Goal: Task Accomplishment & Management: Complete application form

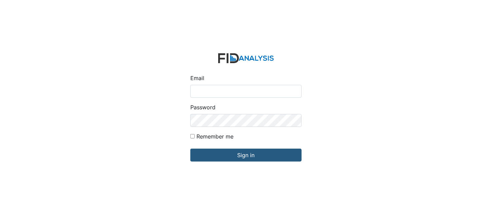
click at [268, 92] on input "Email" at bounding box center [245, 91] width 111 height 13
type input "[EMAIL_ADDRESS][DOMAIN_NAME]"
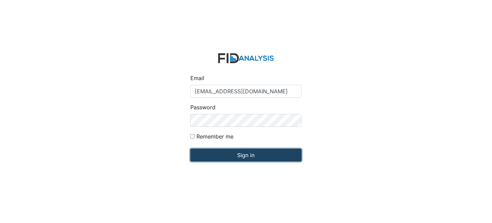
click at [247, 149] on input "Sign in" at bounding box center [245, 155] width 111 height 13
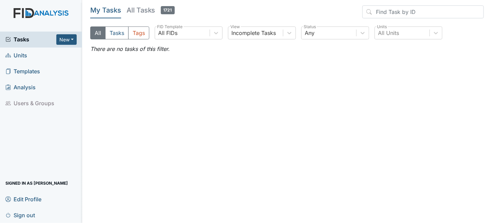
click at [243, 152] on main "My Tasks All Tasks 1721 All Tasks Tags All FIDs FID Template Incomplete Tasks V…" at bounding box center [287, 111] width 410 height 223
click at [21, 51] on span "Units" at bounding box center [16, 55] width 22 height 11
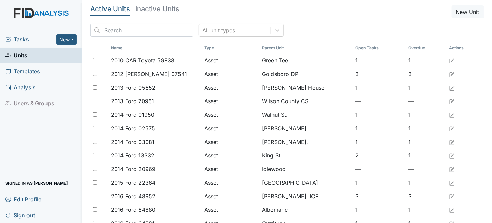
click at [154, 30] on input "search" at bounding box center [141, 30] width 103 height 13
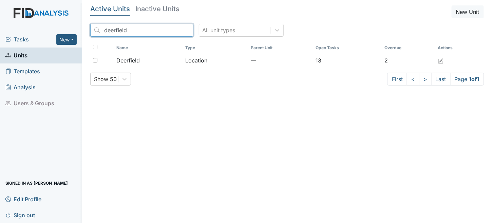
type input "deerfield"
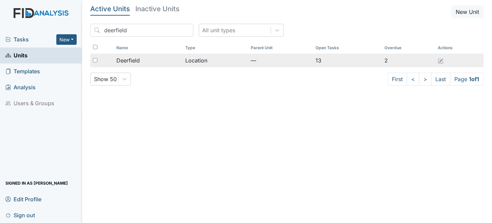
click at [190, 59] on td "Location" at bounding box center [216, 61] width 66 height 14
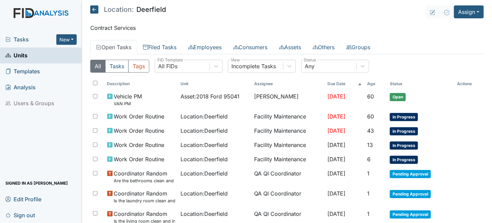
click at [97, 10] on icon at bounding box center [94, 9] width 8 height 8
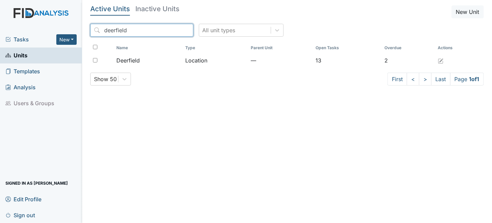
drag, startPoint x: 134, startPoint y: 32, endPoint x: 27, endPoint y: 31, distance: 106.6
click at [27, 31] on div "Tasks New Form Inspection Document Bundle Units Templates Analysis Users & Grou…" at bounding box center [246, 111] width 492 height 223
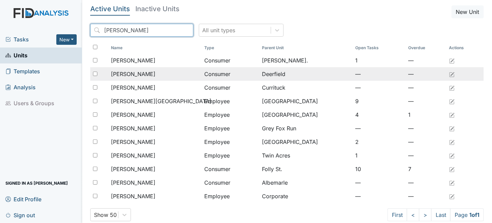
type input "richard"
click at [131, 76] on span "[PERSON_NAME]" at bounding box center [133, 74] width 44 height 8
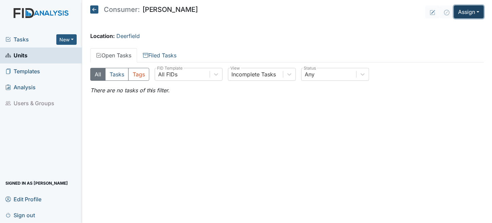
click at [460, 8] on button "Assign" at bounding box center [469, 11] width 30 height 13
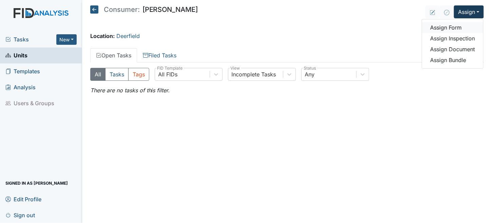
click at [457, 29] on link "Assign Form" at bounding box center [452, 27] width 61 height 11
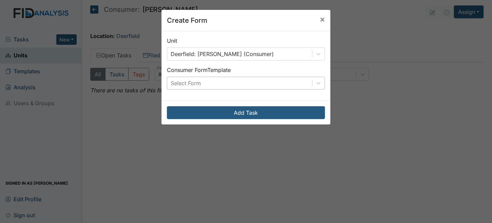
click at [220, 80] on div "Select Form" at bounding box center [239, 83] width 145 height 12
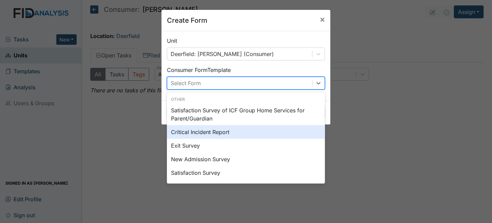
click at [209, 133] on div "Critical Incident Report" at bounding box center [246, 132] width 158 height 14
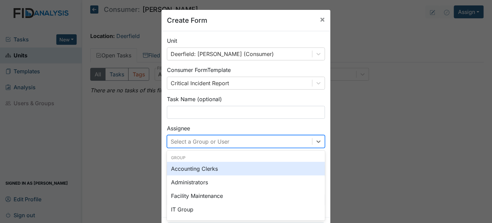
click at [203, 139] on div "option Accounting Clerks focused, 0 of 2. 131 results available. Use Up and Dow…" at bounding box center [246, 141] width 158 height 13
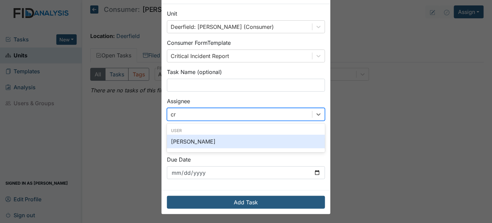
type input "c"
type input "tr"
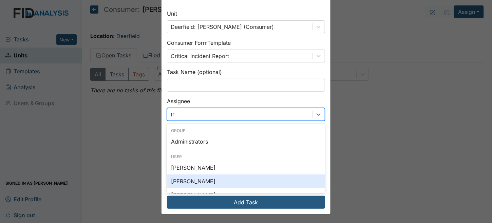
click at [195, 180] on div "[PERSON_NAME]" at bounding box center [246, 181] width 158 height 14
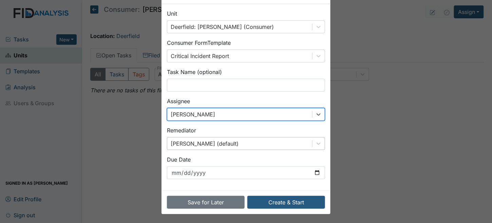
click at [190, 146] on div "Brittney Dunn (default)" at bounding box center [246, 143] width 158 height 13
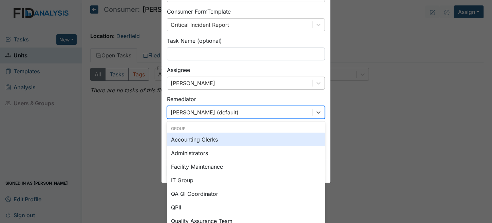
click at [196, 108] on div "Unit Deerfield: Hughes, Richard (Consumer) Consumer Form Template Critical Inci…" at bounding box center [246, 66] width 169 height 186
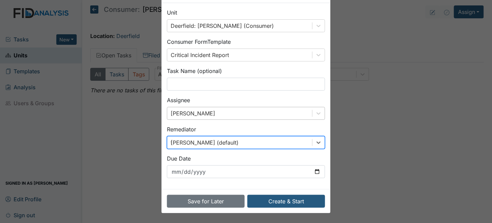
type input "tr"
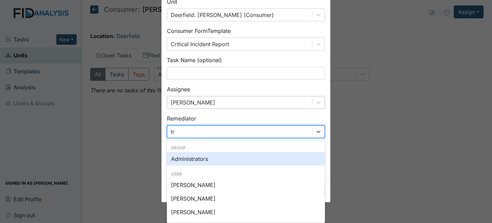
scroll to position [38, 0]
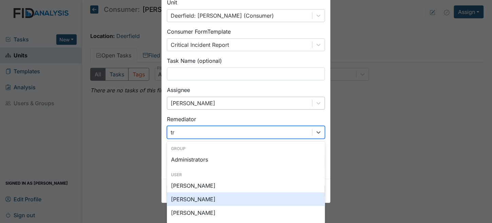
click at [197, 201] on div "Trinette Bowser" at bounding box center [246, 199] width 158 height 14
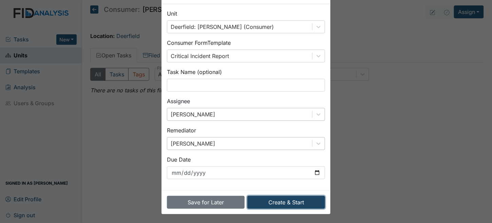
click at [302, 204] on button "Create & Start" at bounding box center [286, 202] width 78 height 13
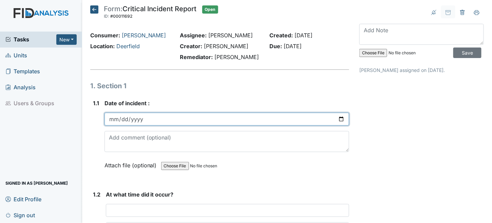
click at [112, 119] on input "date" at bounding box center [227, 119] width 245 height 13
type input "0720-08-14"
click at [111, 120] on input "date" at bounding box center [227, 119] width 245 height 13
type input "2025-08-17"
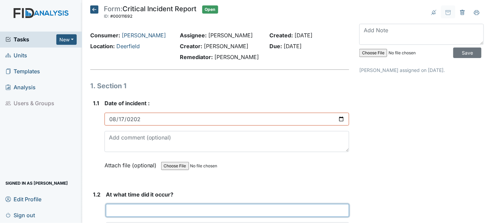
drag, startPoint x: 163, startPoint y: 211, endPoint x: 164, endPoint y: 207, distance: 4.9
click at [163, 211] on input "text" at bounding box center [228, 210] width 244 height 13
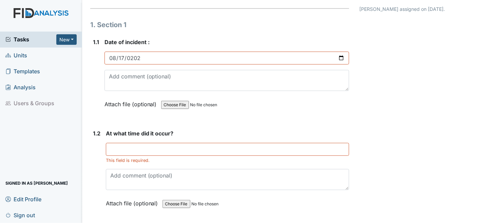
scroll to position [68, 0]
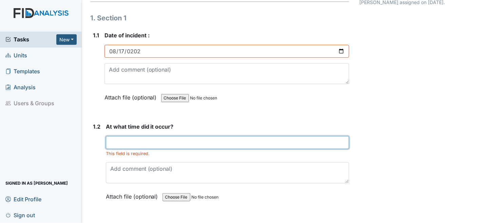
click at [112, 143] on input "text" at bounding box center [228, 142] width 244 height 13
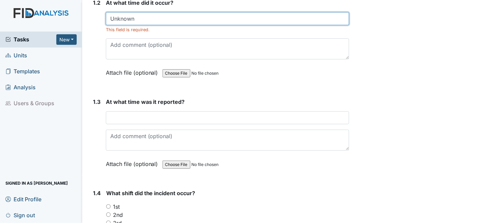
scroll to position [204, 0]
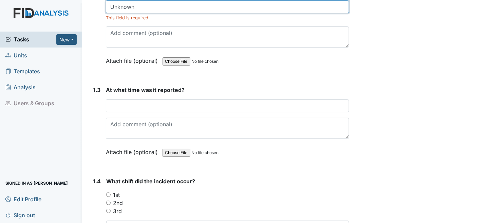
type input "Unknown"
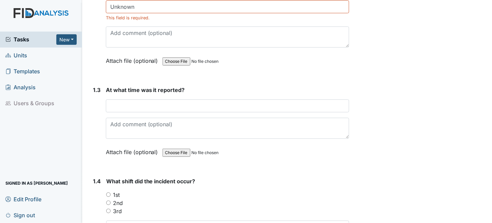
click at [125, 113] on div "At what time was it reported? This field is required. Attach file (optional) Yo…" at bounding box center [228, 123] width 244 height 75
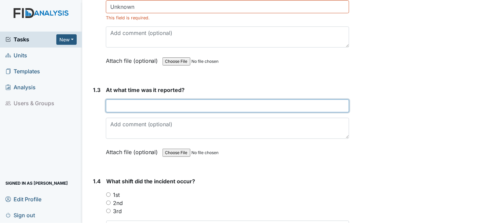
click at [125, 106] on input "text" at bounding box center [228, 105] width 244 height 13
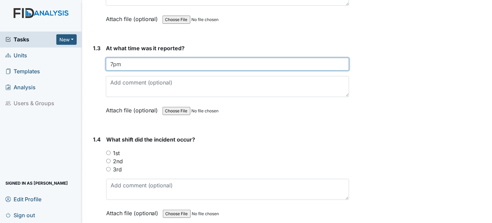
scroll to position [272, 0]
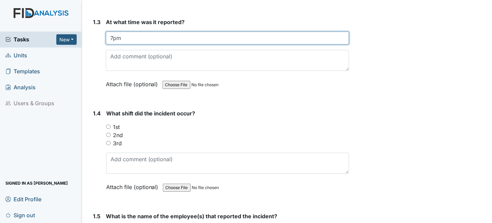
type input "7pm"
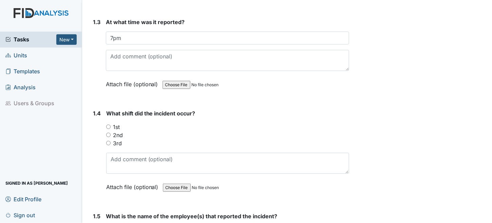
click at [109, 134] on input "2nd" at bounding box center [108, 135] width 4 height 4
radio input "true"
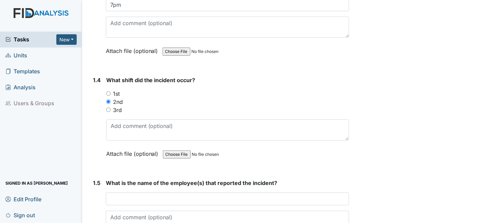
scroll to position [407, 0]
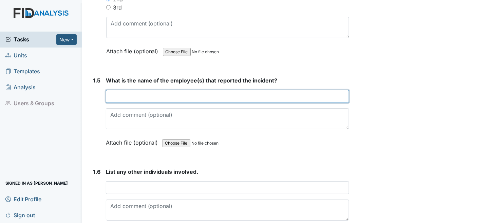
click at [149, 91] on input "text" at bounding box center [228, 96] width 244 height 13
type input "Mary Kee"
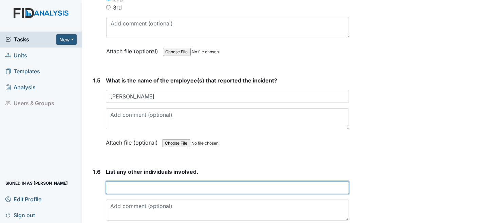
drag, startPoint x: 129, startPoint y: 188, endPoint x: 128, endPoint y: 184, distance: 3.9
click at [129, 188] on input "text" at bounding box center [228, 187] width 244 height 13
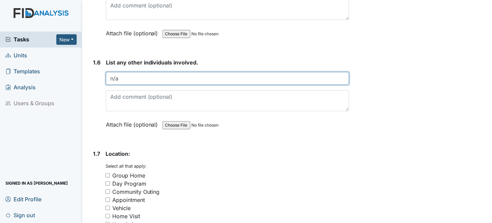
scroll to position [543, 0]
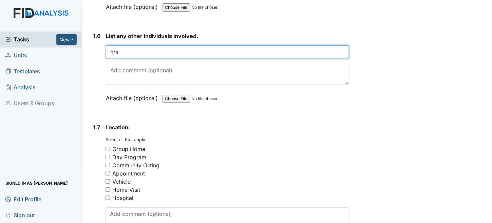
type input "n/a"
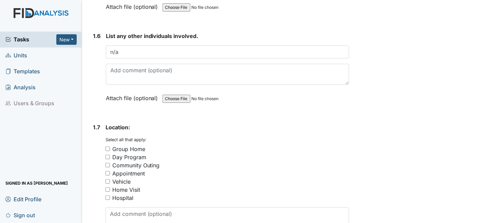
drag, startPoint x: 107, startPoint y: 144, endPoint x: 113, endPoint y: 145, distance: 6.3
click at [107, 147] on input "Group Home" at bounding box center [108, 149] width 4 height 4
checkbox input "true"
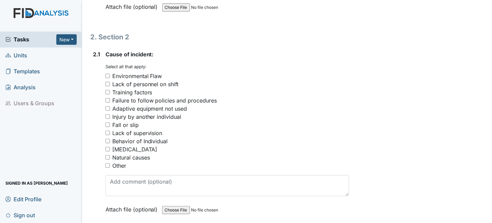
scroll to position [781, 0]
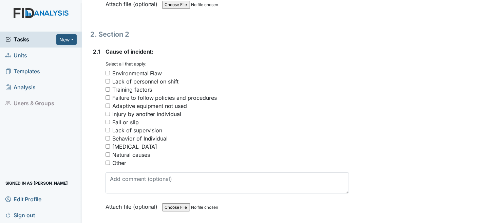
click at [107, 161] on input "Other" at bounding box center [108, 163] width 4 height 4
checkbox input "true"
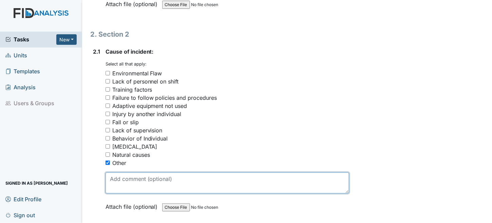
click at [138, 175] on textarea at bounding box center [228, 182] width 244 height 21
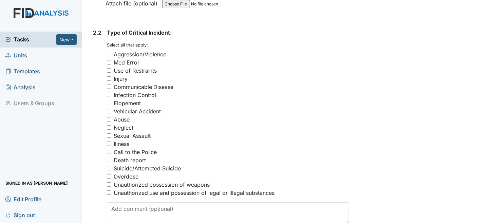
scroll to position [984, 0]
type textarea "Unsure of how bruise occurred"
click at [118, 74] on div "Injury" at bounding box center [121, 78] width 14 height 8
click at [111, 76] on input "Injury" at bounding box center [109, 78] width 4 height 4
checkbox input "true"
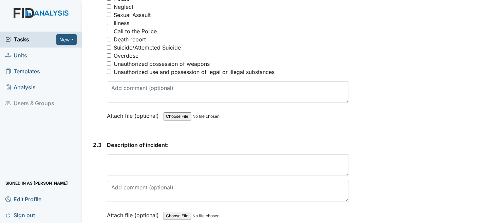
scroll to position [1120, 0]
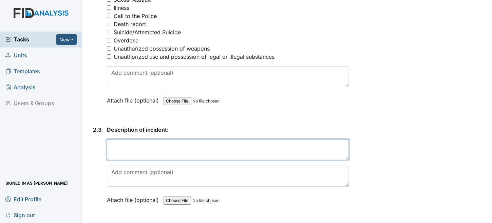
click at [245, 145] on textarea at bounding box center [228, 149] width 243 height 21
type textarea "W"
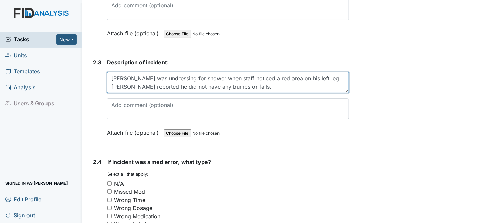
scroll to position [1222, 0]
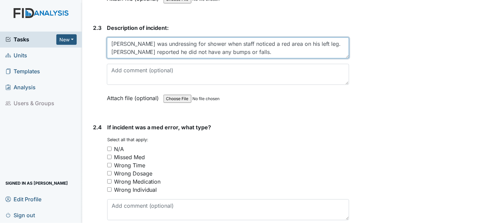
type textarea "Richard was undressing for shower when staff noticed a red area on his left leg…"
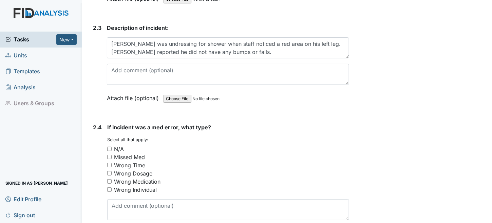
click at [110, 147] on input "N/A" at bounding box center [109, 149] width 4 height 4
checkbox input "true"
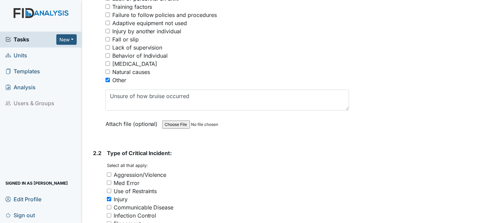
scroll to position [848, 0]
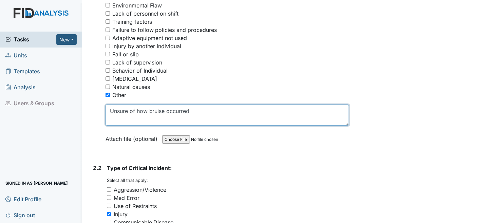
drag, startPoint x: 195, startPoint y: 106, endPoint x: 130, endPoint y: 107, distance: 65.5
click at [130, 107] on textarea "Unsure of how bruise occurred" at bounding box center [228, 115] width 244 height 21
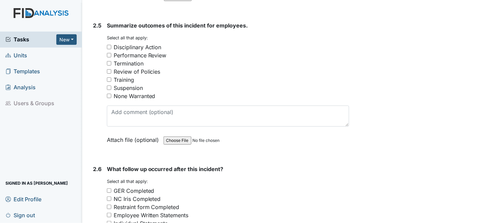
scroll to position [1459, 0]
type textarea "Unsure of what caused red area"
click at [108, 93] on input "None Warranted" at bounding box center [109, 95] width 4 height 4
checkbox input "true"
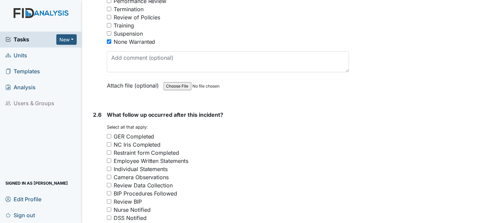
scroll to position [1561, 0]
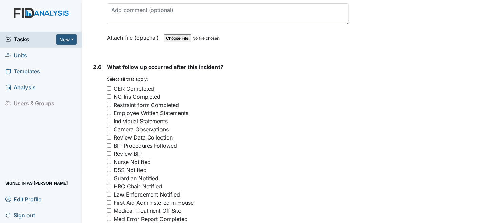
click at [107, 86] on input "GER Completed" at bounding box center [109, 88] width 4 height 4
checkbox input "true"
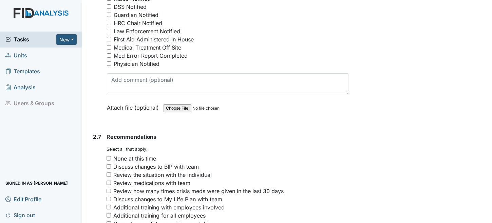
scroll to position [1765, 0]
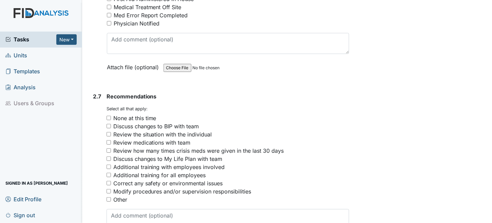
click at [109, 116] on input "None at this time" at bounding box center [109, 118] width 4 height 4
checkbox input "true"
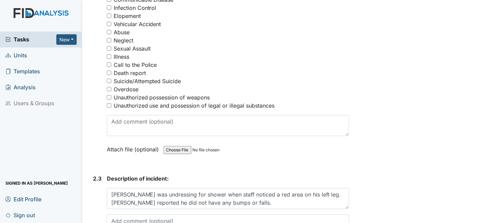
scroll to position [1071, 0]
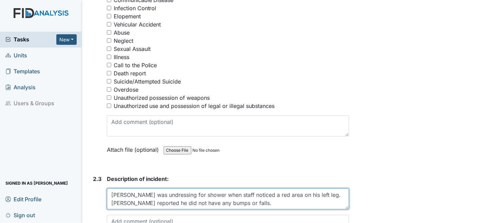
click at [261, 195] on textarea "Richard was undressing for shower when staff noticed a red area on his left leg…" at bounding box center [228, 198] width 243 height 21
type textarea "Richard was undressing for shower when staff noticed a red area on his left leg…"
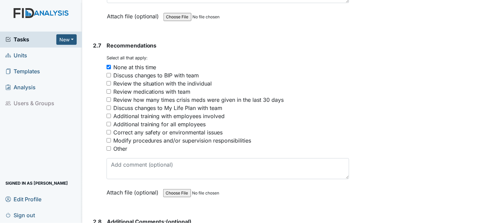
scroll to position [1919, 0]
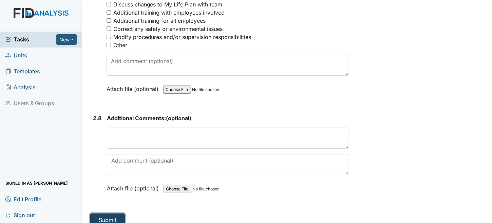
click at [109, 213] on button "Submit" at bounding box center [107, 219] width 35 height 13
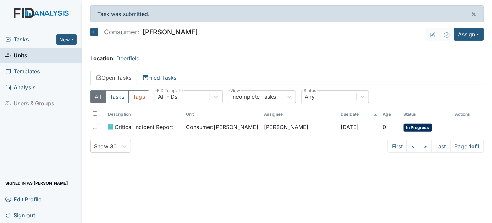
click at [23, 55] on span "Units" at bounding box center [16, 55] width 22 height 11
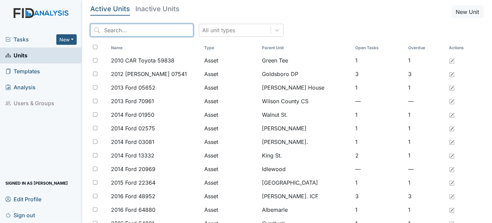
click at [115, 27] on input "search" at bounding box center [141, 30] width 103 height 13
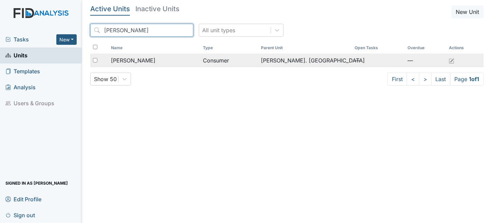
type input "[PERSON_NAME]"
click at [211, 55] on td "Consumer" at bounding box center [229, 61] width 58 height 14
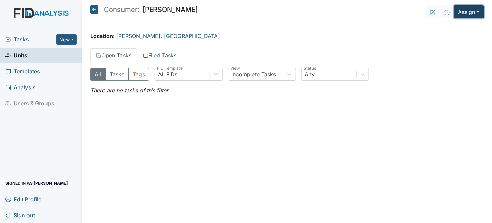
click at [463, 11] on button "Assign" at bounding box center [469, 11] width 30 height 13
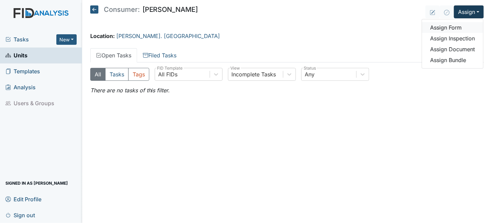
click at [455, 26] on link "Assign Form" at bounding box center [452, 27] width 61 height 11
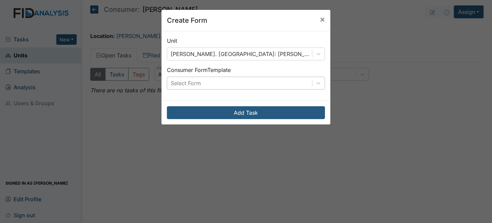
click at [189, 82] on div "Select Form" at bounding box center [186, 83] width 30 height 8
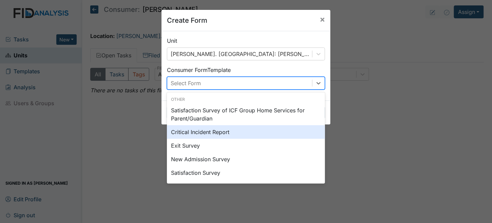
click at [188, 132] on div "Critical Incident Report" at bounding box center [246, 132] width 158 height 14
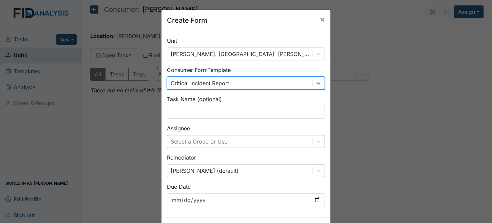
click at [186, 139] on div "Select a Group or User" at bounding box center [246, 141] width 158 height 13
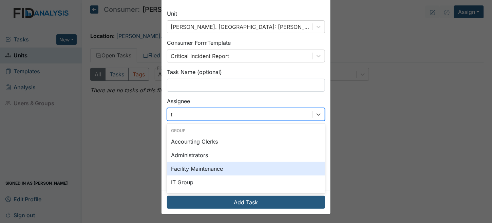
type input "tr"
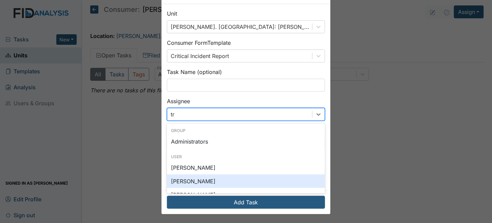
click at [195, 181] on div "[PERSON_NAME]" at bounding box center [246, 181] width 158 height 14
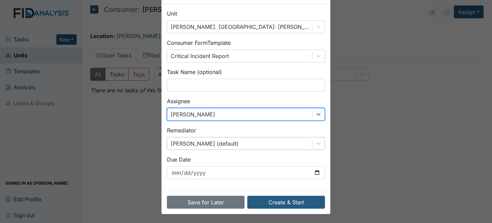
scroll to position [58, 0]
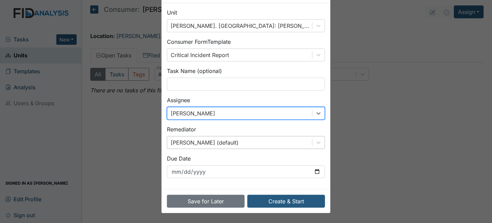
click at [194, 143] on div "[PERSON_NAME] (default)" at bounding box center [246, 142] width 158 height 13
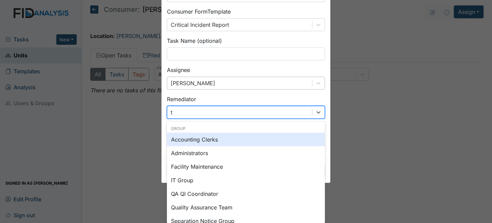
type input "tr"
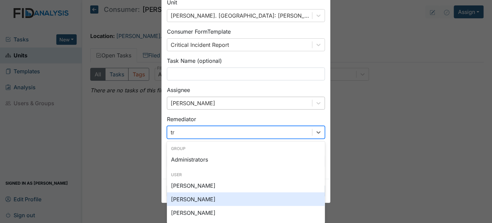
click at [194, 198] on div "[PERSON_NAME]" at bounding box center [246, 199] width 158 height 14
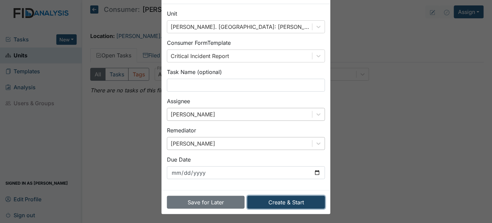
click at [277, 204] on button "Create & Start" at bounding box center [286, 202] width 78 height 13
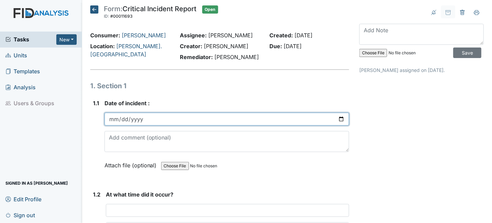
click at [117, 120] on input "date" at bounding box center [227, 119] width 245 height 13
type input "23025-08-12"
click at [112, 121] on input "date" at bounding box center [227, 119] width 245 height 13
type input "2025-08-12"
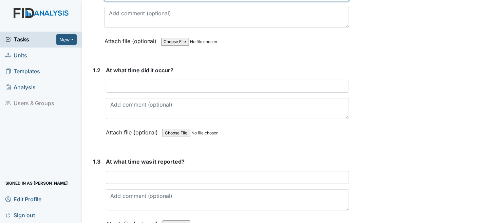
scroll to position [136, 0]
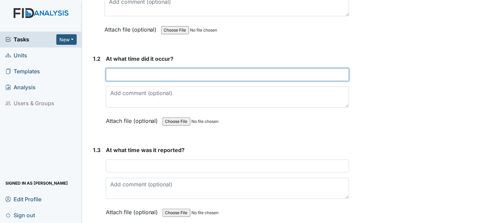
click at [159, 75] on input "text" at bounding box center [228, 74] width 244 height 13
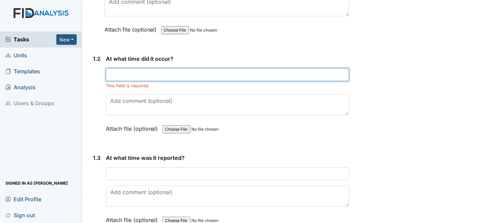
drag, startPoint x: 180, startPoint y: 77, endPoint x: 285, endPoint y: 77, distance: 104.9
click at [180, 77] on input "text" at bounding box center [228, 74] width 244 height 13
type input "3:20pm"
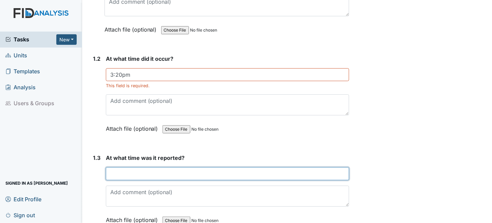
click at [148, 172] on input "text" at bounding box center [228, 173] width 244 height 13
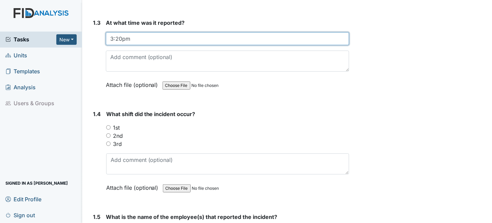
scroll to position [272, 0]
type input "3:20pm"
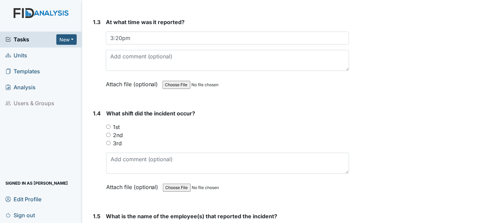
click at [106, 133] on input "2nd" at bounding box center [108, 135] width 4 height 4
radio input "true"
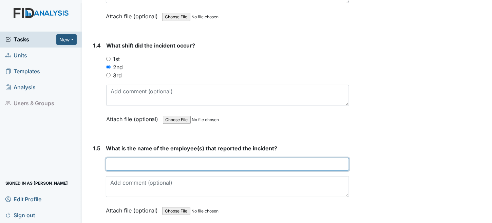
click at [214, 162] on input "text" at bounding box center [228, 164] width 244 height 13
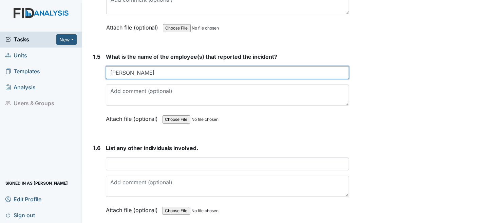
scroll to position [441, 0]
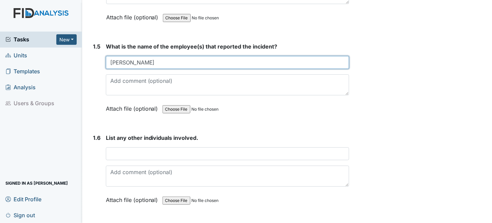
type input "[PERSON_NAME]"
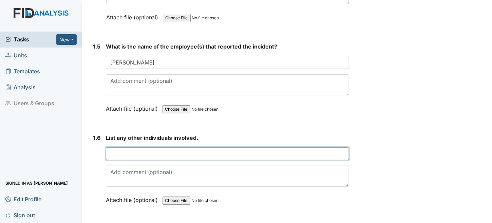
click at [197, 148] on input "text" at bounding box center [228, 153] width 244 height 13
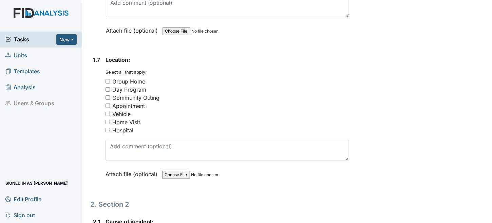
scroll to position [611, 0]
type input "n/a"
click at [130, 110] on div "Vehicle" at bounding box center [121, 114] width 18 height 8
click at [110, 111] on input "Vehicle" at bounding box center [108, 113] width 4 height 4
checkbox input "true"
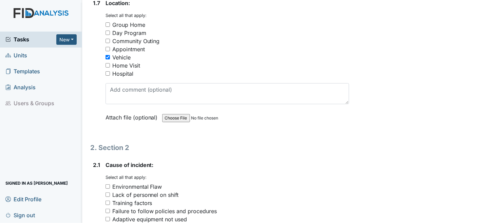
scroll to position [747, 0]
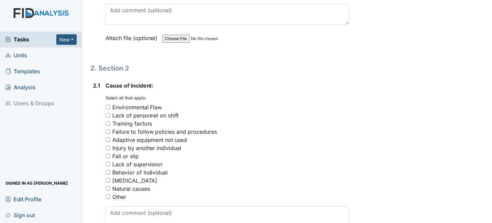
click at [129, 152] on div "Fall or slip" at bounding box center [125, 156] width 26 height 8
click at [110, 154] on input "Fall or slip" at bounding box center [108, 156] width 4 height 4
checkbox input "true"
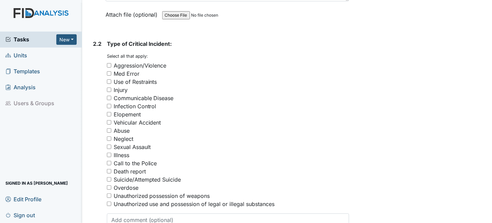
scroll to position [984, 0]
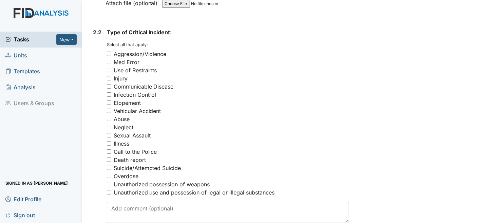
click at [123, 74] on div "Injury" at bounding box center [121, 78] width 14 height 8
click at [111, 76] on input "Injury" at bounding box center [109, 78] width 4 height 4
checkbox input "true"
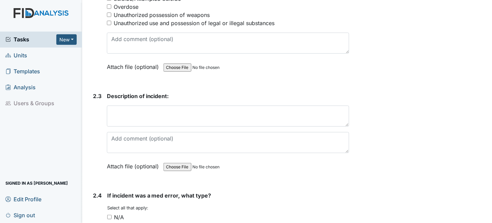
scroll to position [1154, 0]
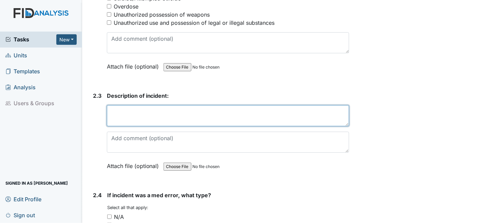
click at [203, 108] on textarea at bounding box center [228, 115] width 243 height 21
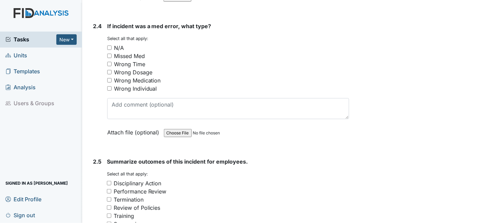
scroll to position [1358, 0]
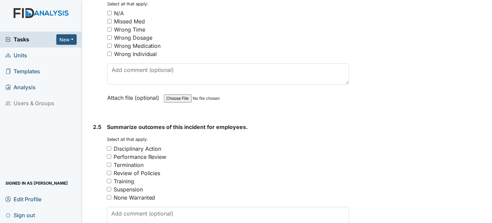
type textarea "Tyler slipped and fell onto his knees as he was getting off the van."
click at [108, 9] on div "N/A" at bounding box center [228, 13] width 242 height 8
click at [107, 11] on input "N/A" at bounding box center [109, 13] width 4 height 4
checkbox input "true"
click at [109, 195] on input "None Warranted" at bounding box center [109, 197] width 4 height 4
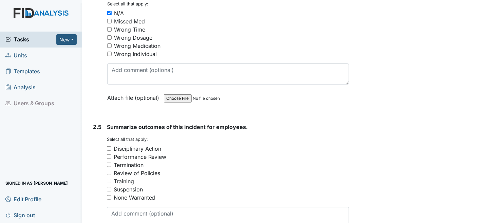
checkbox input "true"
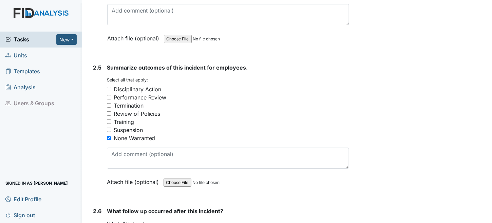
scroll to position [1561, 0]
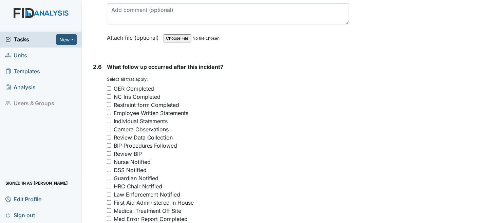
click at [116, 85] on div "GER Completed" at bounding box center [134, 89] width 41 height 8
click at [111, 86] on input "GER Completed" at bounding box center [109, 88] width 4 height 4
checkbox input "true"
click at [139, 158] on div "Nurse Notified" at bounding box center [132, 162] width 37 height 8
click at [111, 160] on input "Nurse Notified" at bounding box center [109, 162] width 4 height 4
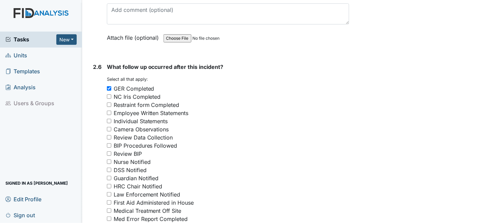
checkbox input "true"
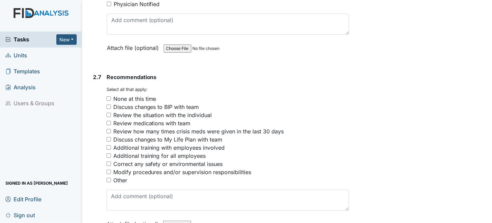
scroll to position [1799, 0]
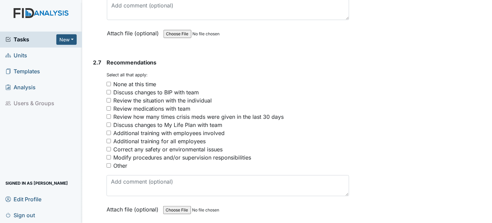
click at [107, 147] on input "Correct any safety or environmental issues" at bounding box center [109, 149] width 4 height 4
checkbox input "true"
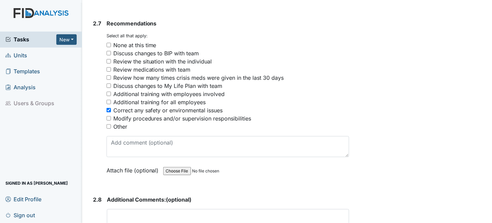
scroll to position [1919, 0]
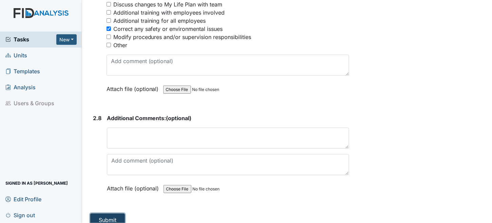
click at [98, 216] on button "Submit" at bounding box center [107, 219] width 35 height 13
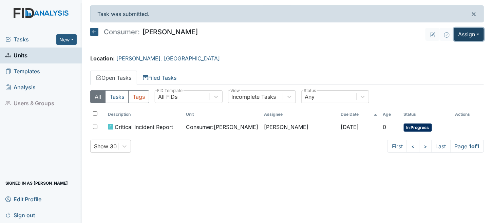
click at [467, 31] on button "Assign" at bounding box center [469, 34] width 30 height 13
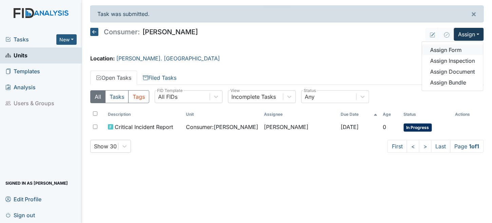
click at [449, 51] on link "Assign Form" at bounding box center [452, 49] width 61 height 11
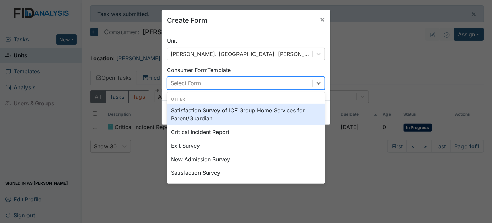
click at [231, 86] on div "Select Form" at bounding box center [239, 83] width 145 height 12
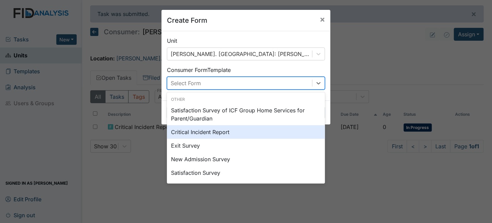
click at [211, 133] on div "Critical Incident Report" at bounding box center [246, 132] width 158 height 14
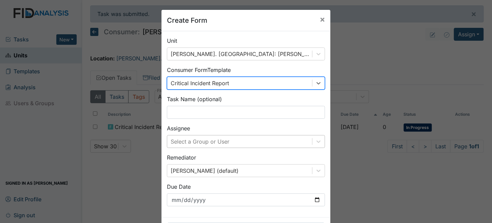
click at [211, 141] on div "Select a Group or User" at bounding box center [246, 141] width 158 height 13
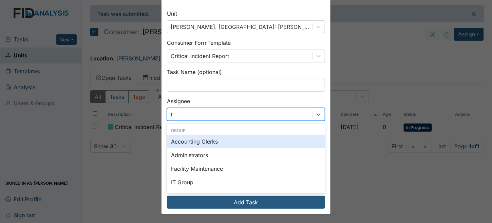
type input "tr"
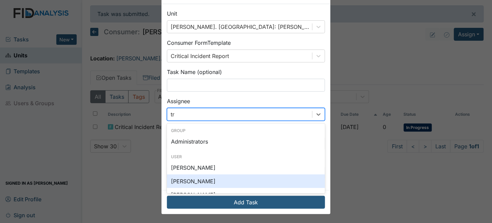
click at [197, 186] on div "[PERSON_NAME]" at bounding box center [246, 181] width 158 height 14
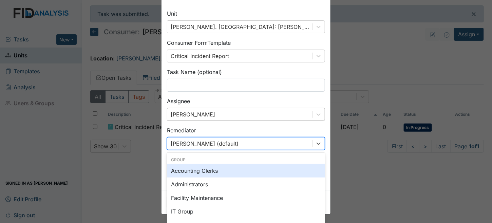
click at [182, 138] on div "option Accounting Clerks focused, 0 of 2. 131 results available. Use Up and Dow…" at bounding box center [246, 143] width 158 height 13
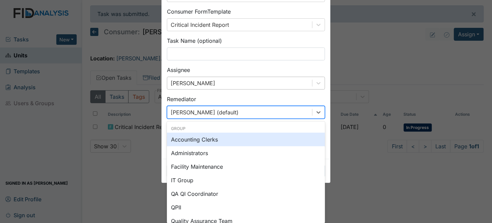
type input "r"
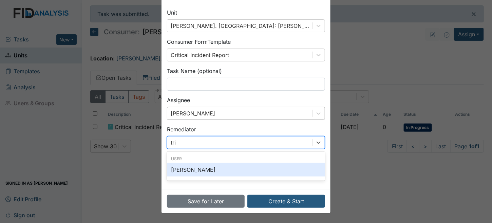
scroll to position [27, 0]
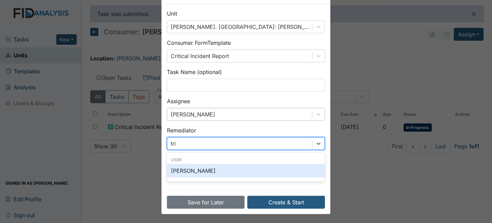
type input "trin"
click at [201, 170] on div "[PERSON_NAME]" at bounding box center [246, 171] width 158 height 14
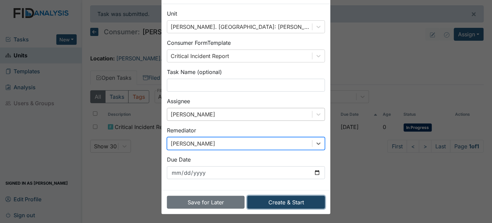
click at [274, 207] on button "Create & Start" at bounding box center [286, 202] width 78 height 13
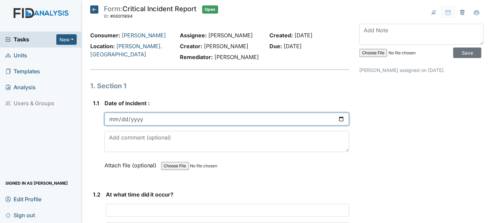
click at [115, 123] on input "date" at bounding box center [227, 119] width 245 height 13
type input "2025-08-22"
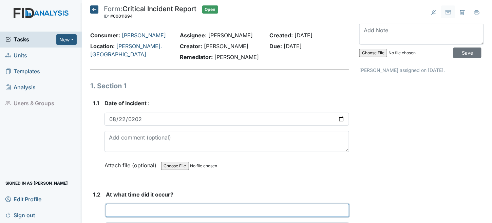
click at [154, 208] on input "text" at bounding box center [228, 210] width 244 height 13
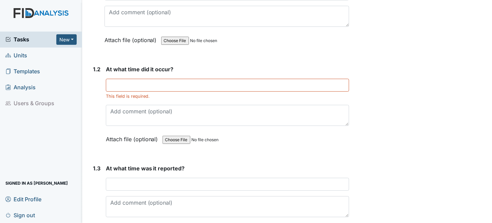
scroll to position [136, 0]
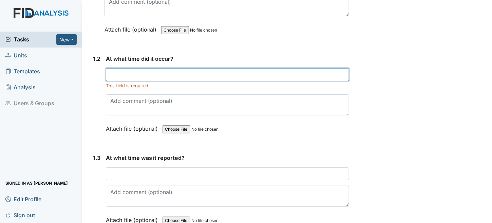
click at [197, 77] on input "text" at bounding box center [228, 74] width 244 height 13
type input "8:35am"
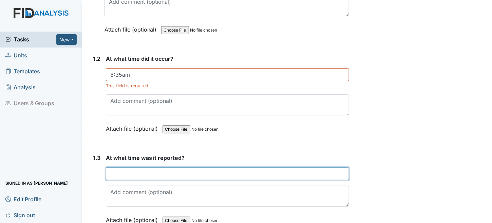
click at [124, 172] on input "text" at bounding box center [228, 173] width 244 height 13
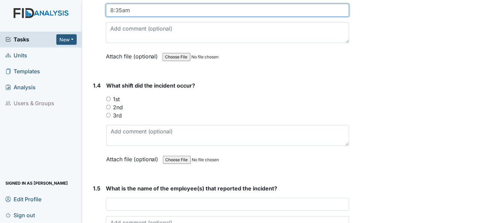
scroll to position [305, 0]
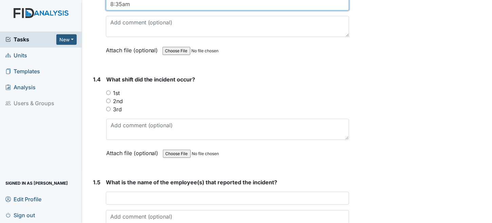
type input "8:35am"
click at [110, 91] on input "1st" at bounding box center [108, 93] width 4 height 4
radio input "true"
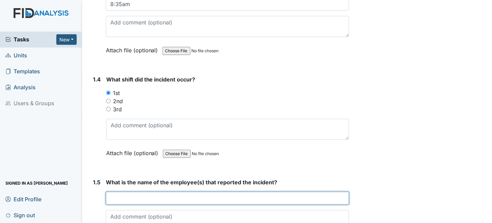
click at [136, 193] on input "text" at bounding box center [228, 198] width 244 height 13
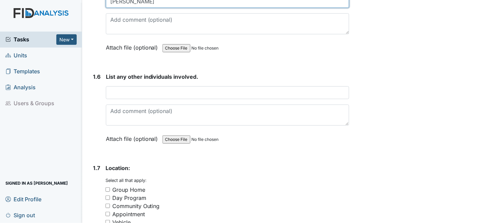
scroll to position [509, 0]
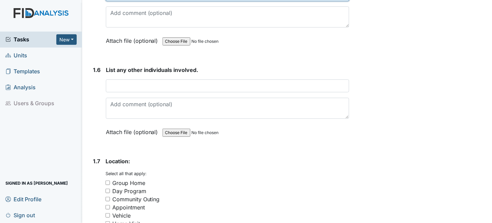
type input "[PERSON_NAME]"
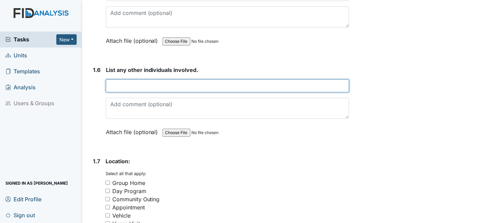
drag, startPoint x: 125, startPoint y: 85, endPoint x: 123, endPoint y: 64, distance: 20.4
click at [125, 85] on input "text" at bounding box center [228, 85] width 244 height 13
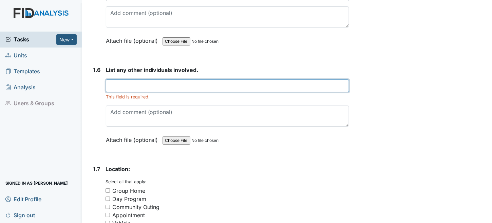
click at [147, 88] on input "text" at bounding box center [228, 85] width 244 height 13
type input "n"
type input "f"
type input "n/a"
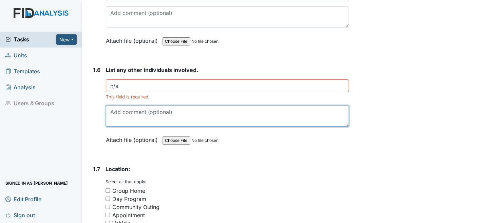
click at [148, 111] on textarea at bounding box center [228, 116] width 244 height 21
type textarea "i"
type textarea "Injury to staff filing report"
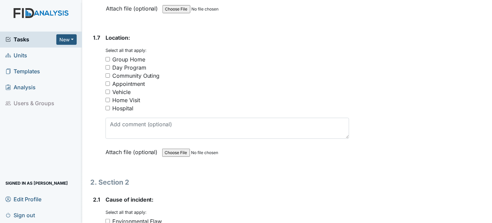
scroll to position [645, 0]
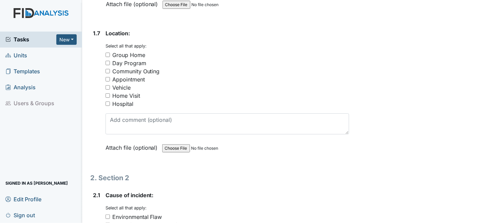
click at [109, 53] on input "Group Home" at bounding box center [108, 55] width 4 height 4
checkbox input "true"
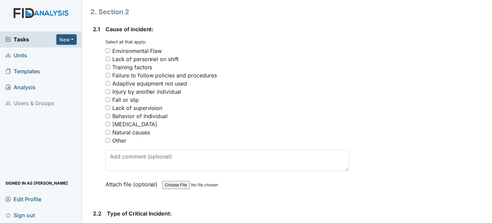
scroll to position [815, 0]
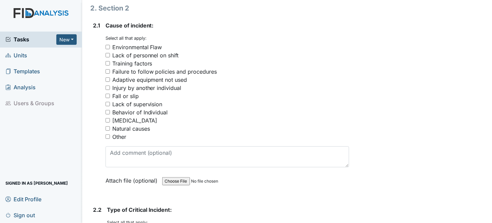
click at [131, 109] on div "Behavior of Individual" at bounding box center [140, 112] width 56 height 8
click at [110, 110] on input "Behavior of Individual" at bounding box center [108, 112] width 4 height 4
checkbox input "true"
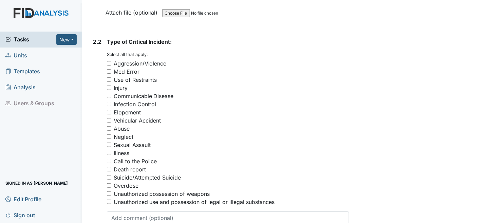
scroll to position [984, 0]
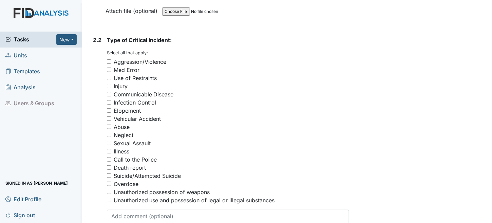
click at [128, 58] on div "Aggression/Violence" at bounding box center [140, 62] width 53 height 8
click at [111, 59] on input "Aggression/Violence" at bounding box center [109, 61] width 4 height 4
checkbox input "true"
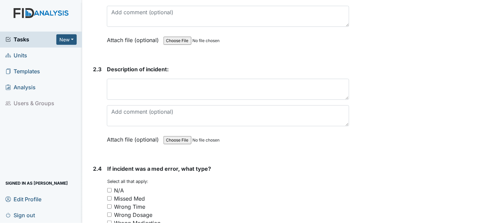
scroll to position [1188, 0]
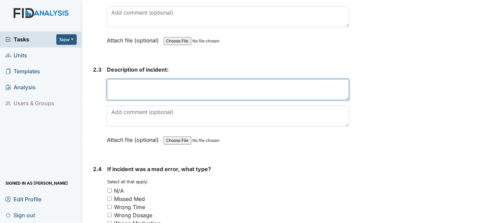
click at [147, 86] on textarea at bounding box center [228, 89] width 243 height 21
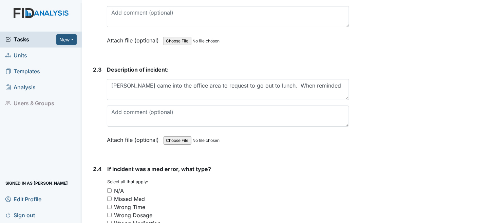
drag, startPoint x: 434, startPoint y: 67, endPoint x: 379, endPoint y: 39, distance: 62.2
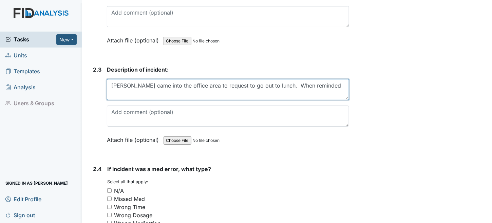
drag, startPoint x: 314, startPoint y: 83, endPoint x: 270, endPoint y: 80, distance: 43.9
click at [270, 80] on textarea "Tyler came into the office area to request to go out to lunch. When reminded" at bounding box center [228, 89] width 243 height 21
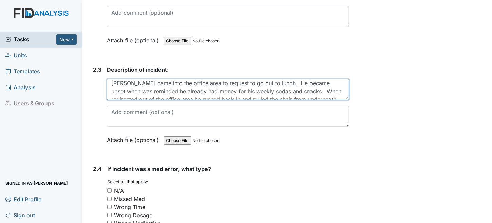
drag, startPoint x: 121, startPoint y: 85, endPoint x: 110, endPoint y: 85, distance: 11.2
click at [110, 85] on textarea "Tyler came into the office area to request to go out to lunch. He became upset …" at bounding box center [228, 89] width 243 height 21
drag, startPoint x: 340, startPoint y: 86, endPoint x: 298, endPoint y: 85, distance: 41.8
click at [298, 85] on textarea "Tyler came into the office area to request to go out to lunch. He became upset …" at bounding box center [228, 89] width 243 height 21
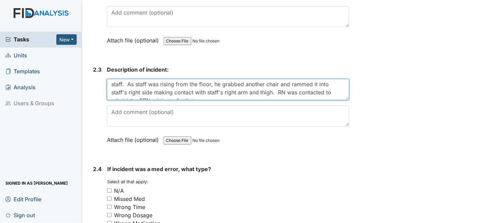
scroll to position [32, 0]
click at [133, 79] on textarea "Tyler came into the office area to request to go out to lunch. He became upset …" at bounding box center [228, 89] width 243 height 21
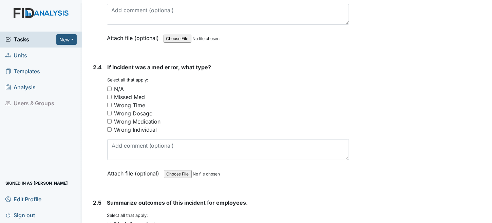
scroll to position [1222, 0]
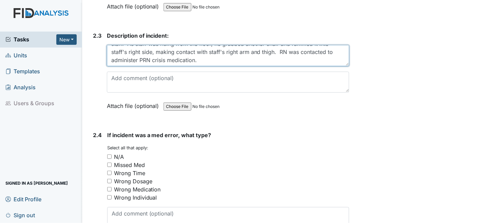
click at [207, 54] on textarea "Tyler came into the office area to request to go out to lunch. He became upset …" at bounding box center [228, 55] width 243 height 21
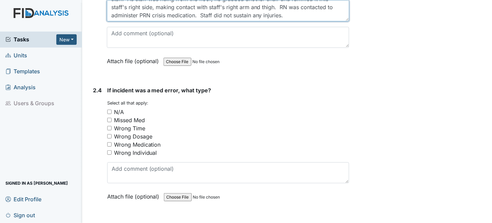
scroll to position [1290, 0]
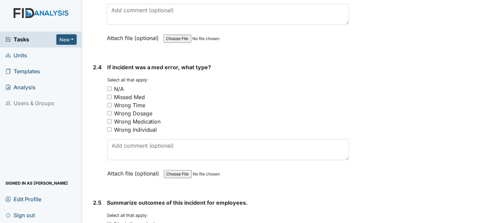
type textarea "Tyler came into the office area to request to go out to lunch. He became upset …"
click at [109, 87] on input "N/A" at bounding box center [109, 89] width 4 height 4
checkbox input "true"
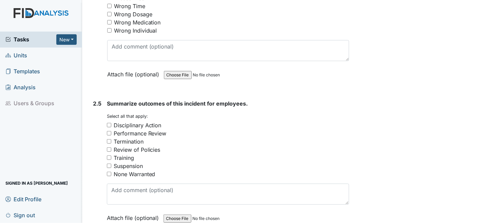
scroll to position [1392, 0]
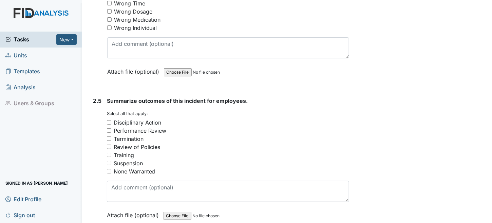
click at [109, 169] on input "None Warranted" at bounding box center [109, 171] width 4 height 4
checkbox input "true"
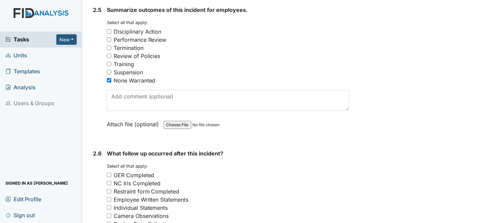
scroll to position [1527, 0]
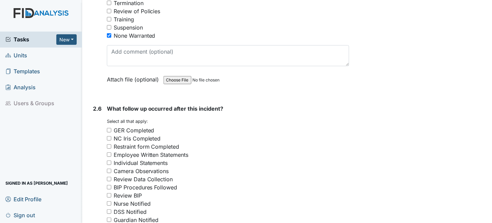
click at [109, 128] on input "GER Completed" at bounding box center [109, 130] width 4 height 4
checkbox input "true"
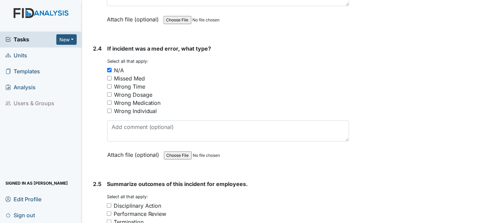
scroll to position [1222, 0]
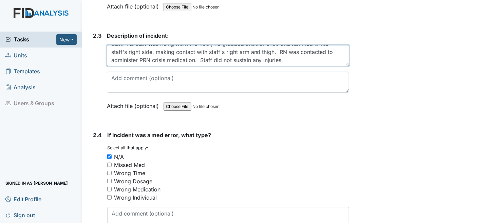
click at [200, 53] on textarea "Tyler came into the office area to request to go out to lunch. He became upset …" at bounding box center [228, 55] width 243 height 21
click at [201, 54] on textarea "Tyler came into the office area to request to go out to lunch. He became upset …" at bounding box center [228, 55] width 243 height 21
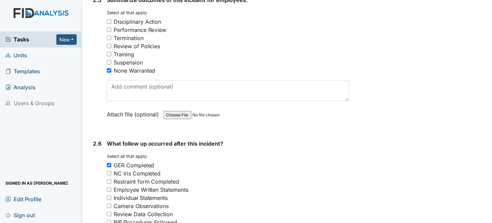
scroll to position [1595, 0]
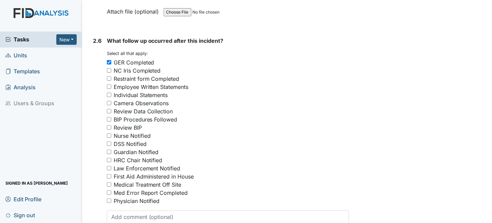
type textarea "Tyler came into the office area to request to go out to lunch. He became upset …"
click at [114, 132] on div "Nurse Notified" at bounding box center [132, 136] width 37 height 8
click at [111, 133] on input "Nurse Notified" at bounding box center [109, 135] width 4 height 4
checkbox input "true"
click at [108, 150] on input "Guardian Notified" at bounding box center [109, 152] width 4 height 4
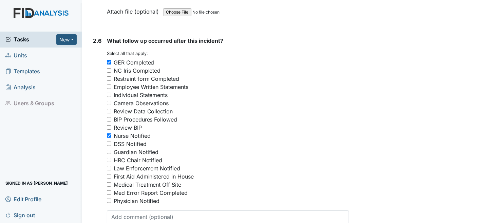
checkbox input "true"
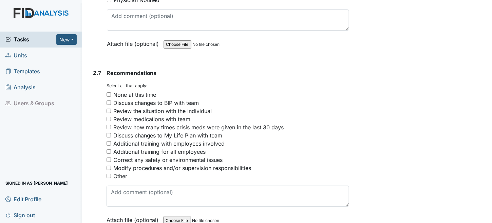
scroll to position [1833, 0]
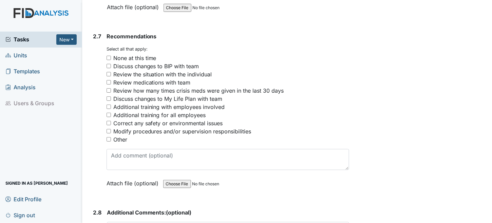
click at [167, 62] on div "Discuss changes to BIP with team" at bounding box center [156, 66] width 86 height 8
click at [111, 64] on input "Discuss changes to BIP with team" at bounding box center [109, 66] width 4 height 4
checkbox input "true"
click at [168, 70] on div "Review the situation with the individual" at bounding box center [162, 74] width 99 height 8
click at [111, 72] on input "Review the situation with the individual" at bounding box center [109, 74] width 4 height 4
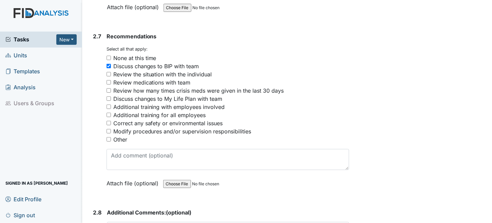
checkbox input "true"
click at [165, 87] on div "Review how many times crisis meds were given in the last 30 days" at bounding box center [198, 91] width 171 height 8
click at [111, 88] on input "Review how many times crisis meds were given in the last 30 days" at bounding box center [109, 90] width 4 height 4
checkbox input "true"
click at [164, 78] on div "Review medications with team" at bounding box center [151, 82] width 77 height 8
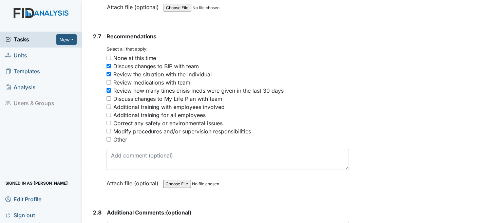
click at [111, 80] on input "Review medications with team" at bounding box center [109, 82] width 4 height 4
checkbox input "true"
click at [109, 64] on input "Discuss changes to BIP with team" at bounding box center [109, 66] width 4 height 4
checkbox input "false"
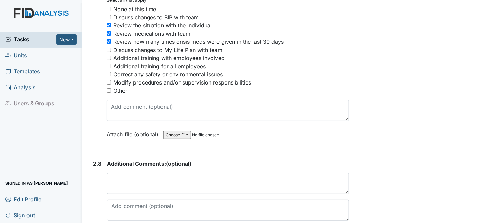
scroll to position [1927, 0]
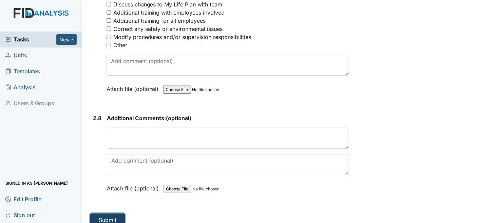
click at [119, 213] on button "Submit" at bounding box center [107, 219] width 35 height 13
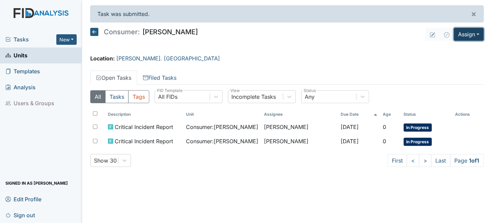
click at [464, 35] on button "Assign" at bounding box center [469, 34] width 30 height 13
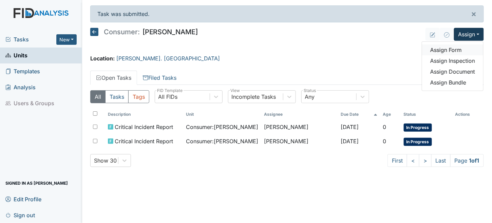
click at [459, 49] on link "Assign Form" at bounding box center [452, 49] width 61 height 11
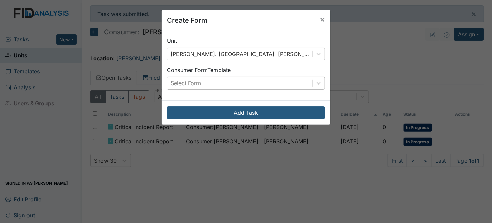
click at [205, 85] on div "Select Form" at bounding box center [239, 83] width 145 height 12
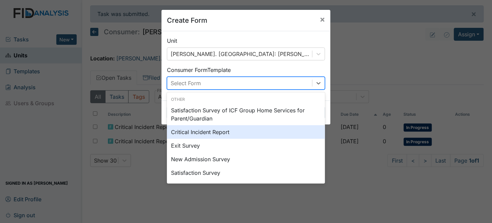
click at [204, 133] on div "Critical Incident Report" at bounding box center [246, 132] width 158 height 14
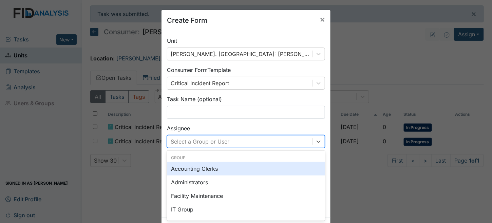
scroll to position [27, 0]
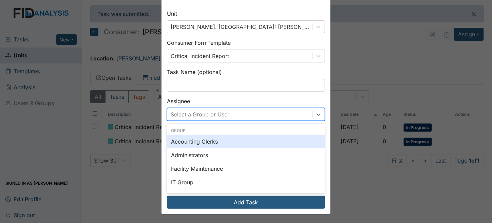
click at [204, 121] on div "option Accounting Clerks focused, 0 of 2. 131 results available. Use Up and Dow…" at bounding box center [246, 114] width 158 height 13
type input "tri"
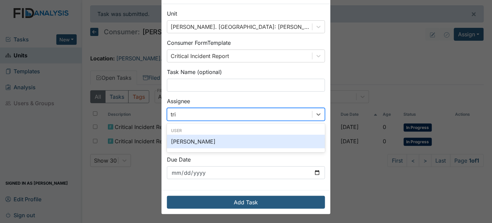
click at [207, 136] on div "[PERSON_NAME]" at bounding box center [246, 142] width 158 height 14
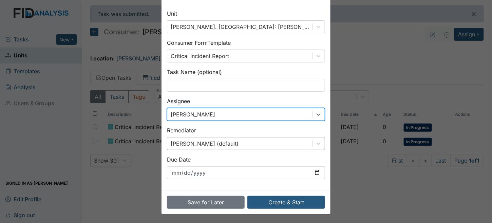
scroll to position [58, 0]
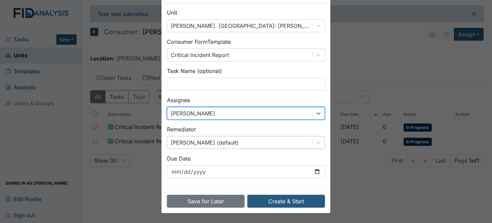
click at [199, 144] on div "[PERSON_NAME] (default)" at bounding box center [246, 142] width 158 height 13
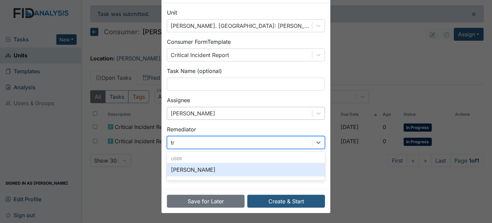
type input "tri"
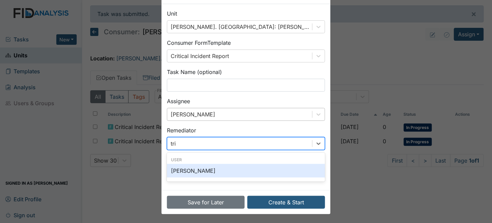
click at [195, 170] on div "[PERSON_NAME]" at bounding box center [246, 171] width 158 height 14
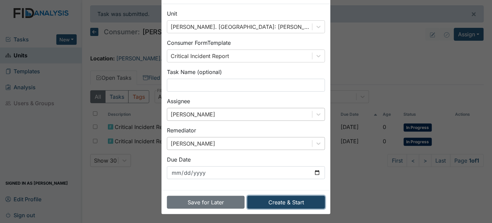
click at [287, 201] on button "Create & Start" at bounding box center [286, 202] width 78 height 13
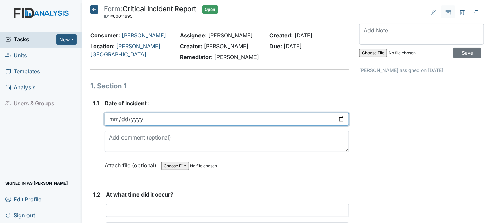
click at [116, 120] on input "date" at bounding box center [227, 119] width 245 height 13
type input "2025-08-26"
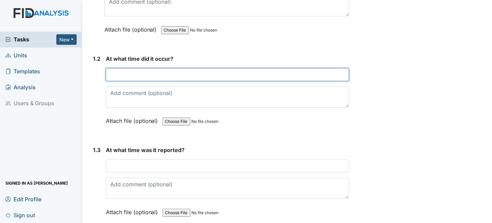
click at [115, 73] on input "text" at bounding box center [228, 74] width 244 height 13
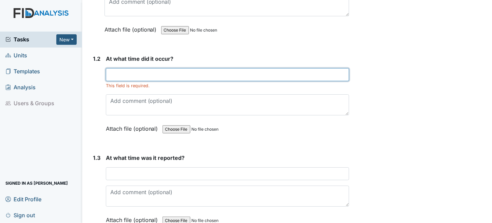
click at [164, 75] on input "text" at bounding box center [228, 74] width 244 height 13
type input "9:10am"
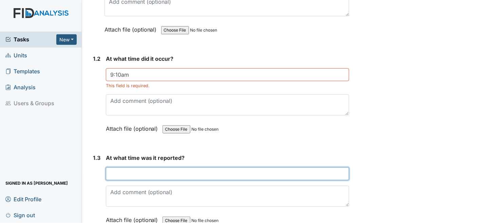
click at [130, 172] on input "text" at bounding box center [228, 173] width 244 height 13
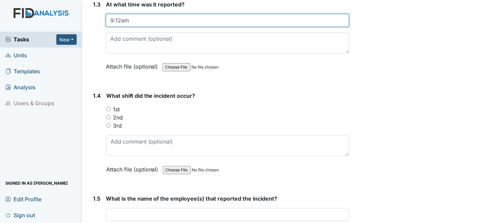
scroll to position [305, 0]
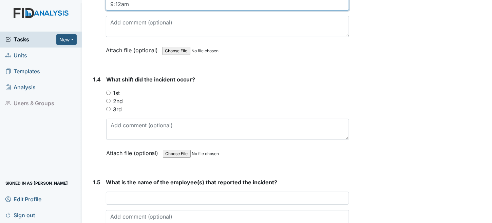
type input "9:12am"
click at [108, 91] on input "1st" at bounding box center [108, 93] width 4 height 4
radio input "true"
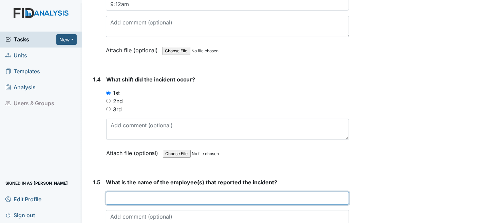
click at [150, 197] on input "text" at bounding box center [228, 198] width 244 height 13
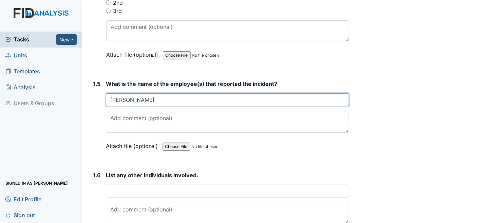
scroll to position [407, 0]
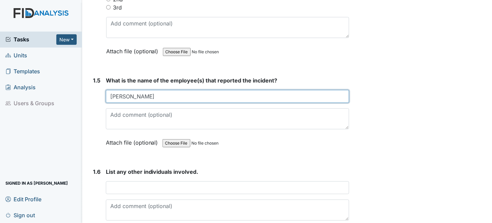
type input "Earlisha Banks"
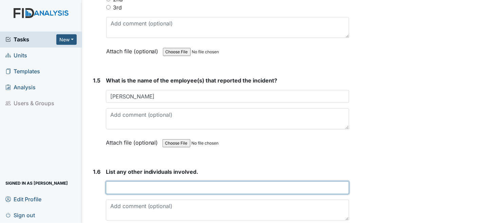
click at [201, 183] on input "text" at bounding box center [228, 187] width 244 height 13
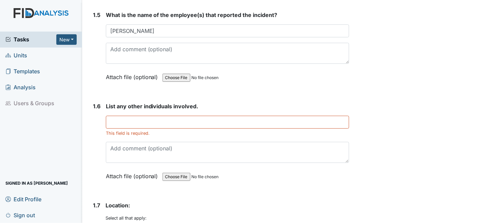
scroll to position [475, 0]
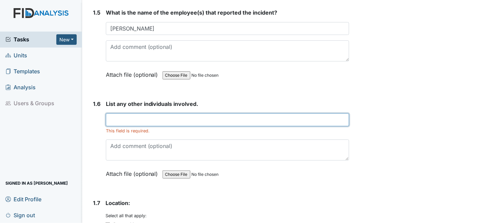
click at [156, 120] on input "text" at bounding box center [228, 119] width 244 height 13
type input "m"
type input "B"
type input "<"
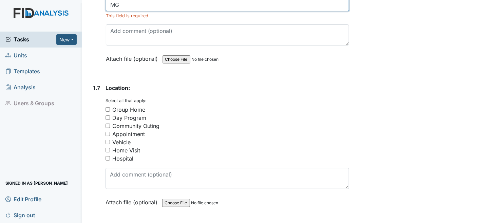
scroll to position [611, 0]
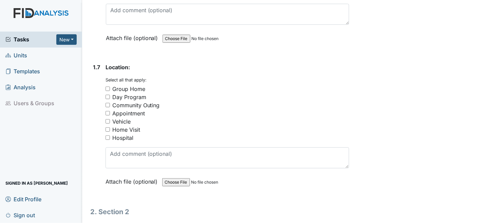
type input "MG"
click at [106, 103] on input "Community Outing" at bounding box center [108, 105] width 4 height 4
checkbox input "true"
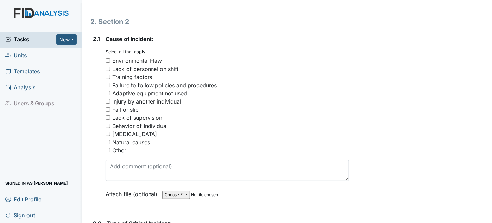
scroll to position [848, 0]
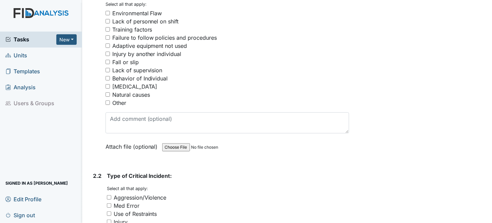
click at [126, 74] on div "Behavior of Individual" at bounding box center [140, 78] width 56 height 8
click at [110, 76] on input "Behavior of Individual" at bounding box center [108, 78] width 4 height 4
checkbox input "true"
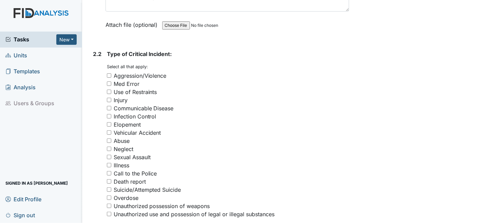
scroll to position [984, 0]
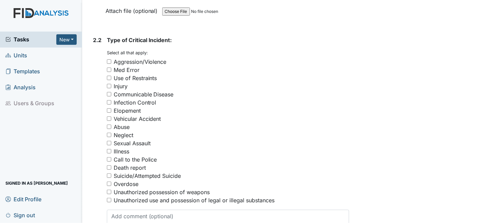
click at [157, 51] on div "You must select one or more of the below options. Select all that apply: Aggres…" at bounding box center [228, 127] width 243 height 155
click at [157, 58] on div "Aggression/Violence" at bounding box center [140, 62] width 53 height 8
click at [111, 59] on input "Aggression/Violence" at bounding box center [109, 61] width 4 height 4
checkbox input "true"
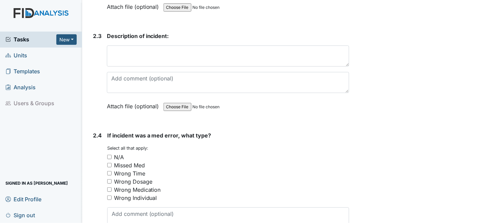
scroll to position [1222, 0]
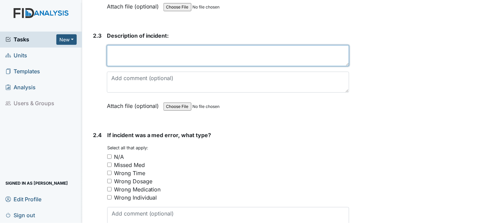
click at [161, 52] on textarea at bounding box center [228, 55] width 243 height 21
type textarea "W"
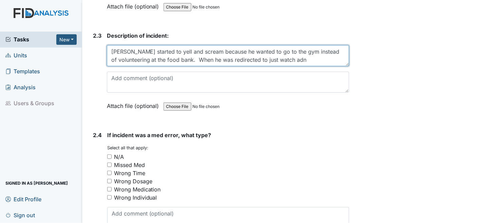
drag, startPoint x: 192, startPoint y: 54, endPoint x: 315, endPoint y: 55, distance: 122.9
click at [315, 55] on textarea "Tyler started to yell and scream because he wanted to go to the gym instead of …" at bounding box center [228, 55] width 243 height 21
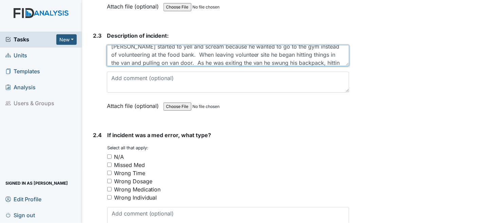
scroll to position [13, 0]
drag, startPoint x: 269, startPoint y: 48, endPoint x: 325, endPoint y: 53, distance: 56.2
click at [325, 53] on textarea "Tyler started to yell and scream because he wanted to go to the gym instead of …" at bounding box center [228, 55] width 243 height 21
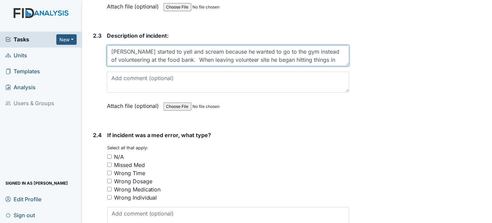
click at [227, 54] on textarea "Tyler started to yell and scream because he wanted to go to the gym instead of …" at bounding box center [228, 55] width 243 height 21
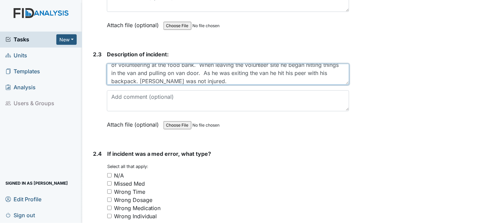
scroll to position [1188, 0]
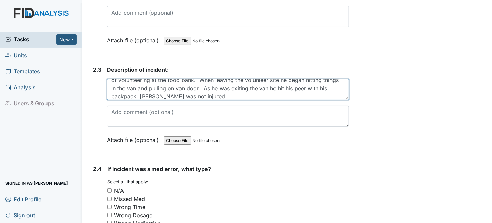
click at [175, 84] on textarea "Tyler started to yell and scream because he wanted to go to the gym instead of …" at bounding box center [228, 89] width 243 height 21
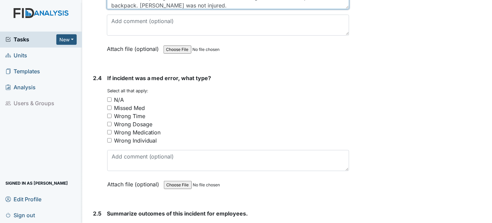
scroll to position [1290, 0]
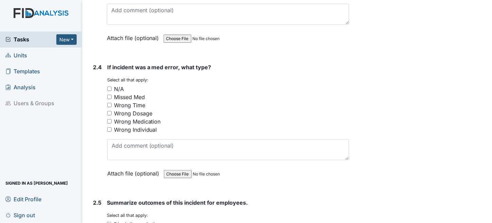
type textarea "Tyler started to yell and scream because he wanted to go to the gym instead of …"
click at [109, 87] on input "N/A" at bounding box center [109, 89] width 4 height 4
checkbox input "true"
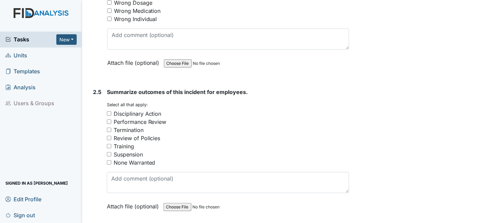
scroll to position [1425, 0]
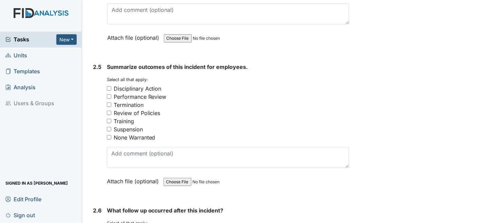
click at [110, 135] on input "None Warranted" at bounding box center [109, 137] width 4 height 4
checkbox input "true"
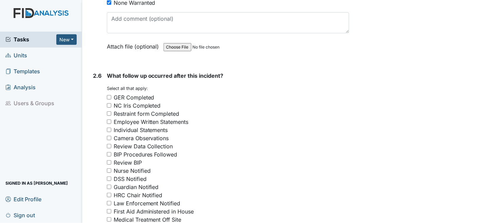
scroll to position [1561, 0]
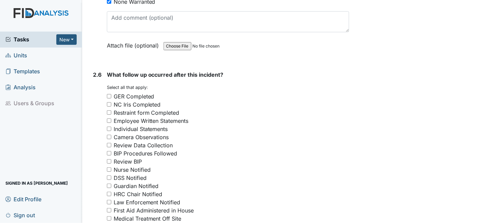
click at [110, 94] on input "GER Completed" at bounding box center [109, 96] width 4 height 4
checkbox input "true"
click at [124, 182] on div "Guardian Notified" at bounding box center [136, 186] width 45 height 8
click at [111, 184] on input "Guardian Notified" at bounding box center [109, 186] width 4 height 4
checkbox input "true"
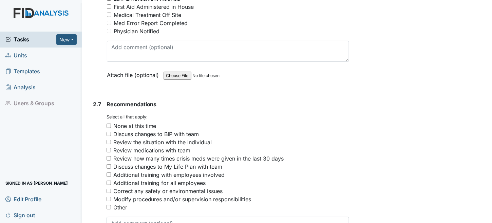
scroll to position [1799, 0]
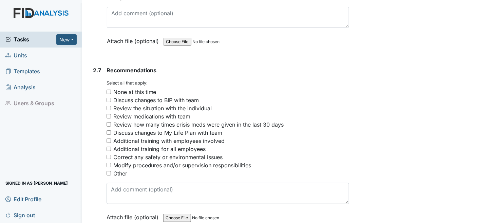
click at [158, 104] on div "Review the situation with the individual" at bounding box center [162, 108] width 99 height 8
click at [111, 106] on input "Review the situation with the individual" at bounding box center [109, 108] width 4 height 4
checkbox input "true"
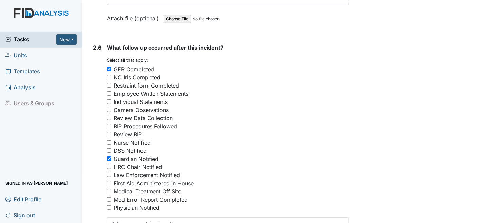
scroll to position [1588, 0]
click at [108, 125] on input "BIP Procedures Followed" at bounding box center [109, 127] width 4 height 4
checkbox input "true"
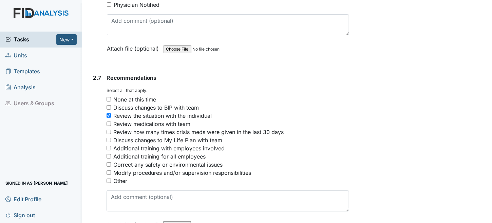
scroll to position [1927, 0]
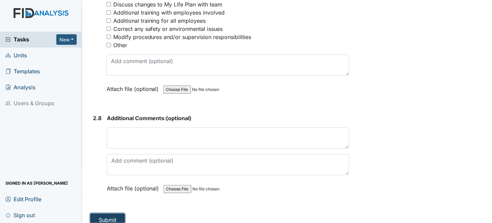
click at [114, 213] on button "Submit" at bounding box center [107, 219] width 35 height 13
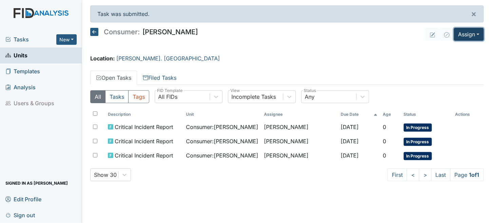
click at [470, 30] on button "Assign" at bounding box center [469, 34] width 30 height 13
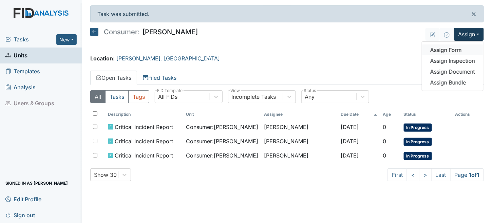
click at [453, 52] on link "Assign Form" at bounding box center [452, 49] width 61 height 11
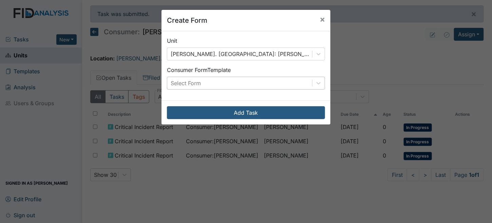
click at [236, 86] on div "Select Form" at bounding box center [239, 83] width 145 height 12
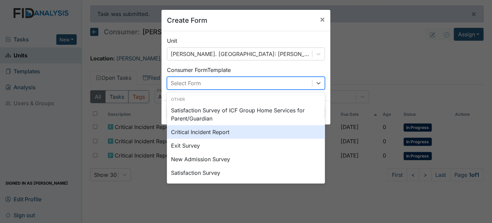
click at [205, 133] on div "Critical Incident Report" at bounding box center [246, 132] width 158 height 14
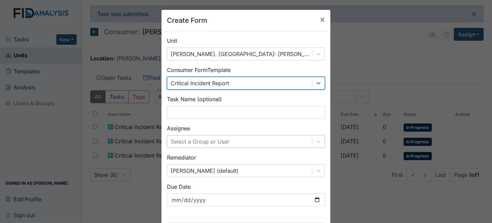
click at [201, 140] on div "Select a Group or User" at bounding box center [246, 141] width 158 height 13
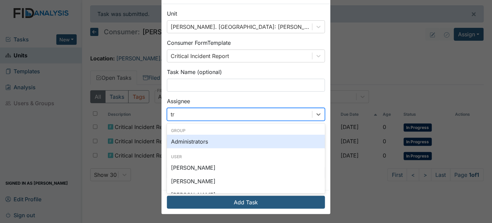
type input "tri"
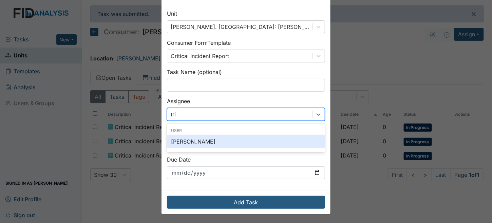
click at [229, 141] on div "[PERSON_NAME]" at bounding box center [246, 142] width 158 height 14
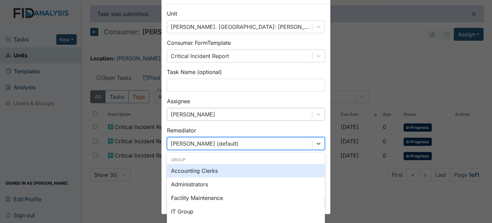
click at [227, 143] on div "option Accounting Clerks focused, 0 of 2. 131 results available. Use Up and Dow…" at bounding box center [246, 143] width 158 height 13
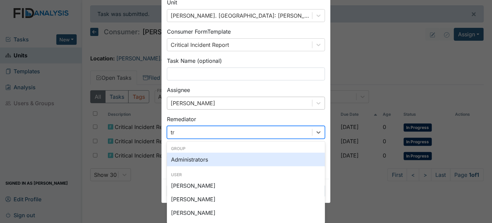
type input "tri"
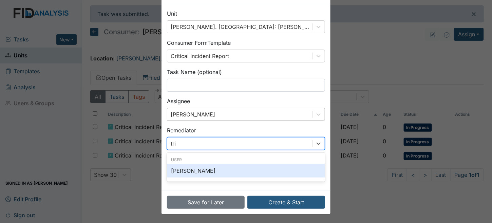
click at [221, 169] on div "[PERSON_NAME]" at bounding box center [246, 171] width 158 height 14
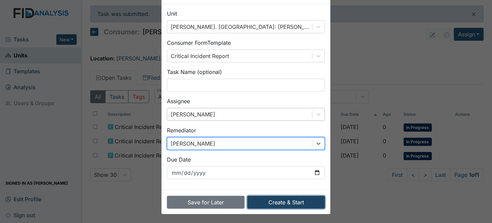
click at [277, 202] on button "Create & Start" at bounding box center [286, 202] width 78 height 13
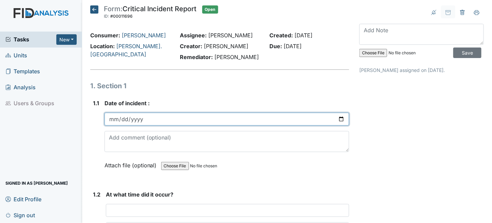
click at [111, 119] on input "date" at bounding box center [227, 119] width 245 height 13
type input "[DATE]"
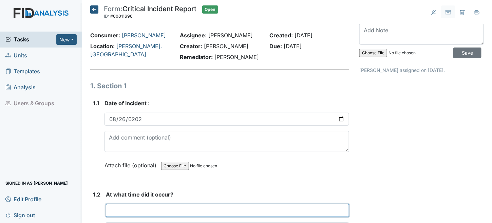
click at [153, 209] on input "text" at bounding box center [228, 210] width 244 height 13
click at [132, 214] on input "text" at bounding box center [228, 210] width 244 height 13
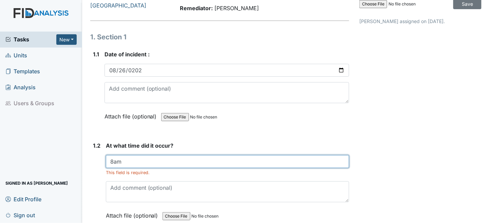
scroll to position [170, 0]
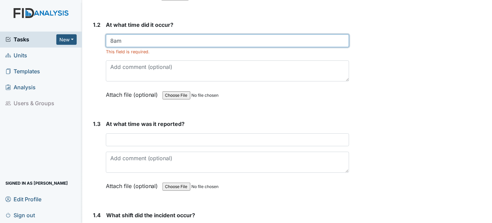
type input "8am"
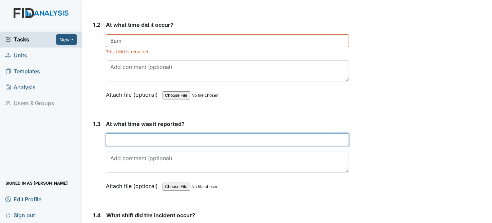
click at [113, 137] on input "text" at bounding box center [228, 139] width 244 height 13
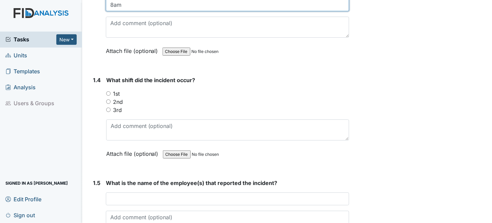
scroll to position [305, 0]
type input "8am"
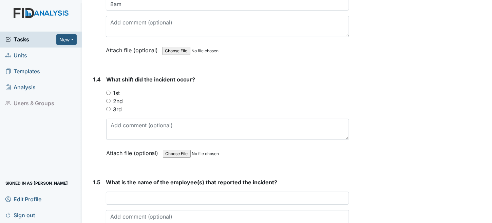
click at [106, 91] on input "1st" at bounding box center [108, 93] width 4 height 4
radio input "true"
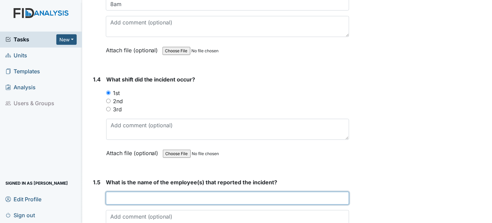
click at [141, 195] on input "text" at bounding box center [228, 198] width 244 height 13
type input "[PERSON_NAME]"
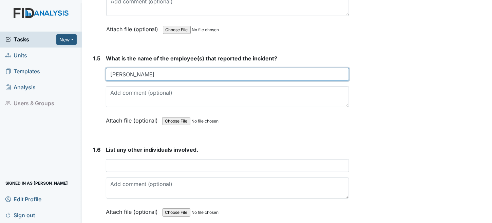
scroll to position [441, 0]
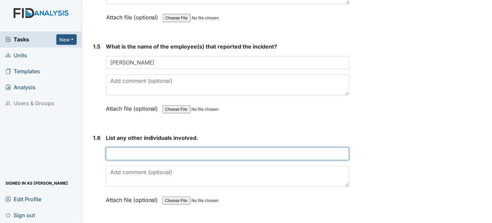
click at [156, 153] on input "text" at bounding box center [228, 153] width 244 height 13
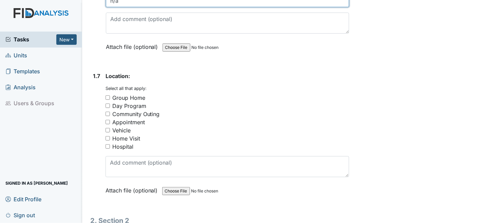
scroll to position [611, 0]
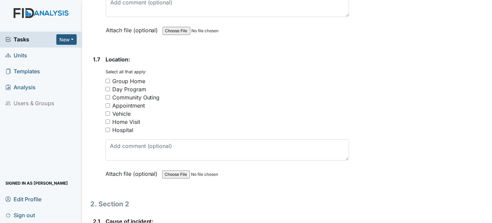
type input "n/a"
click at [111, 79] on div "Group Home" at bounding box center [228, 81] width 244 height 8
click at [109, 79] on input "Group Home" at bounding box center [108, 81] width 4 height 4
checkbox input "true"
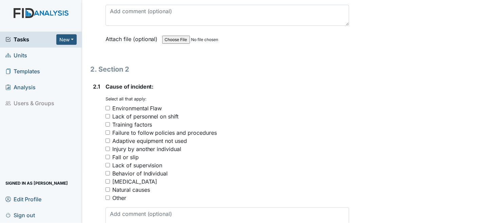
scroll to position [747, 0]
click at [130, 152] on div "Fall or slip" at bounding box center [125, 156] width 26 height 8
click at [110, 154] on input "Fall or slip" at bounding box center [108, 156] width 4 height 4
checkbox input "true"
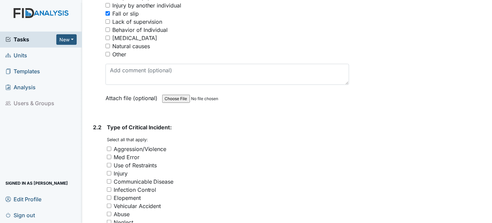
scroll to position [916, 0]
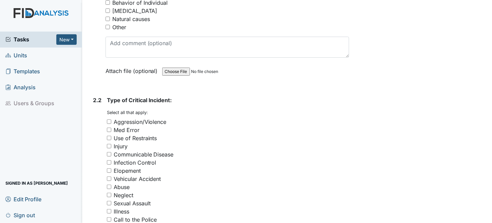
click at [127, 142] on div "Injury" at bounding box center [121, 146] width 14 height 8
click at [111, 144] on input "Injury" at bounding box center [109, 146] width 4 height 4
checkbox input "true"
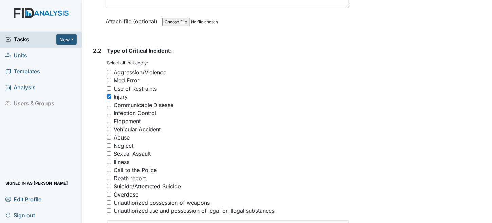
scroll to position [1120, 0]
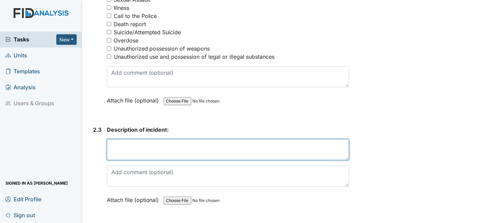
click at [179, 144] on textarea at bounding box center [228, 149] width 243 height 21
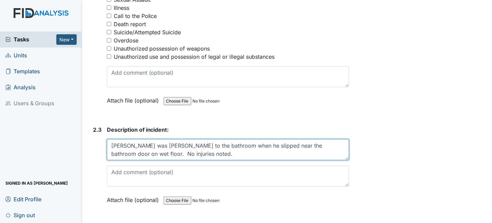
click at [314, 139] on textarea "Tyler was rushing to the bathroom when he slipped near the bathroom door on wet…" at bounding box center [228, 149] width 243 height 21
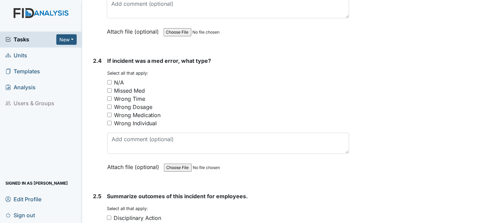
scroll to position [1290, 0]
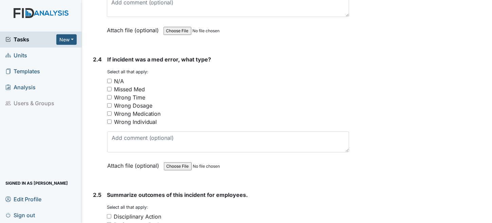
type textarea "Tyler was rushing to the bathroom when he slipped on the wet floor near the bat…"
click at [108, 79] on input "N/A" at bounding box center [109, 81] width 4 height 4
checkbox input "true"
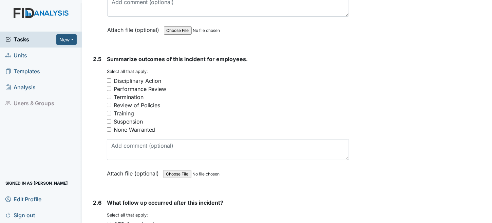
click at [109, 127] on input "None Warranted" at bounding box center [109, 129] width 4 height 4
checkbox input "true"
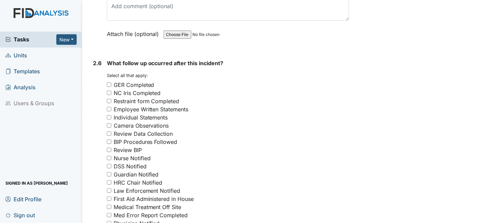
scroll to position [1595, 0]
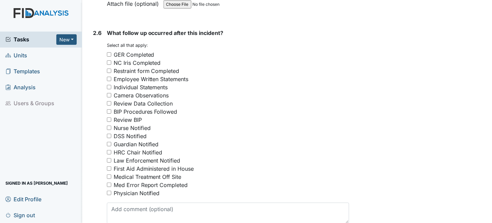
click at [108, 52] on input "GER Completed" at bounding box center [109, 54] width 4 height 4
checkbox input "true"
click at [133, 124] on div "Nurse Notified" at bounding box center [132, 128] width 37 height 8
click at [111, 126] on input "Nurse Notified" at bounding box center [109, 128] width 4 height 4
checkbox input "true"
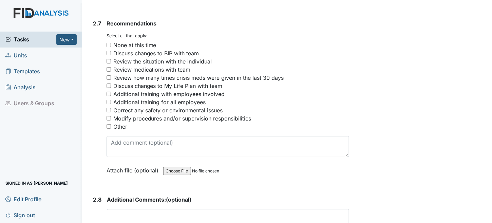
scroll to position [1799, 0]
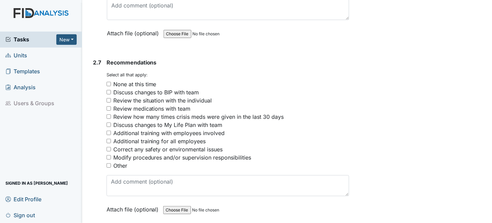
click at [108, 82] on input "None at this time" at bounding box center [109, 84] width 4 height 4
checkbox input "true"
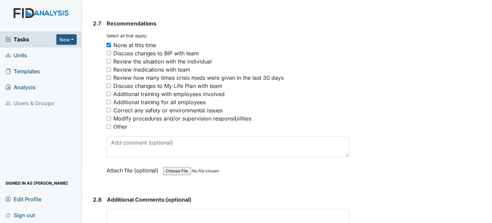
scroll to position [1919, 0]
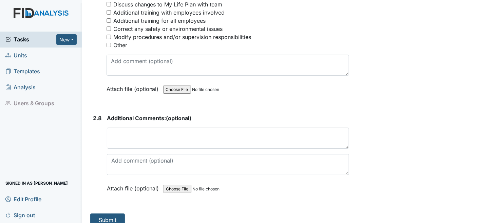
click at [110, 35] on input "Modify procedures and/or supervision responsibilities" at bounding box center [109, 37] width 4 height 4
checkbox input "true"
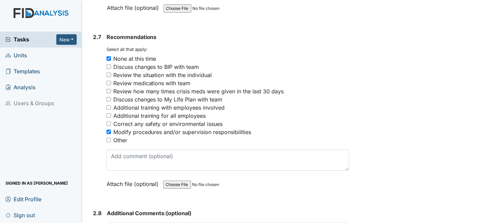
scroll to position [1817, 0]
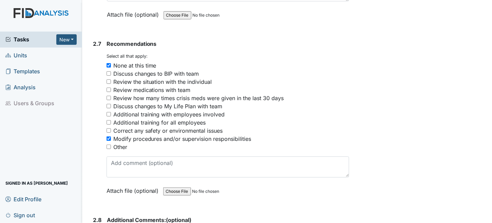
click at [109, 128] on input "Correct any safety or environmental issues" at bounding box center [109, 130] width 4 height 4
checkbox input "true"
click at [110, 136] on input "Modify procedures and/or supervision responsibilities" at bounding box center [109, 138] width 4 height 4
checkbox input "false"
drag, startPoint x: 107, startPoint y: 58, endPoint x: 138, endPoint y: 63, distance: 30.9
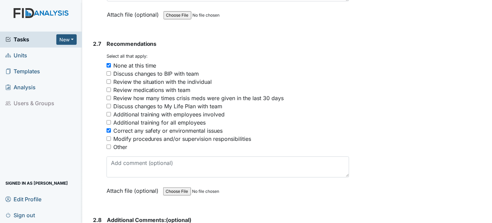
click at [108, 63] on input "None at this time" at bounding box center [109, 65] width 4 height 4
checkbox input "false"
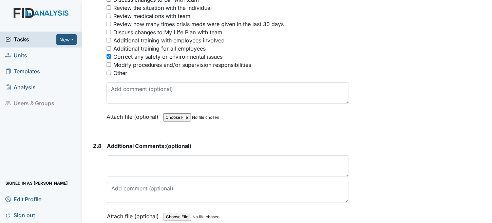
scroll to position [1919, 0]
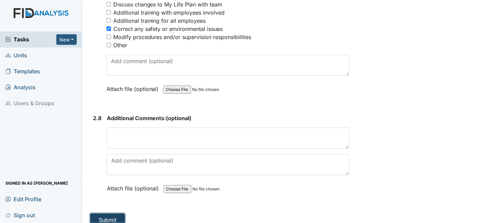
click at [106, 213] on button "Submit" at bounding box center [107, 219] width 35 height 13
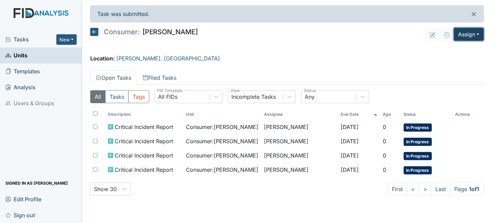
click at [470, 30] on button "Assign" at bounding box center [469, 34] width 30 height 13
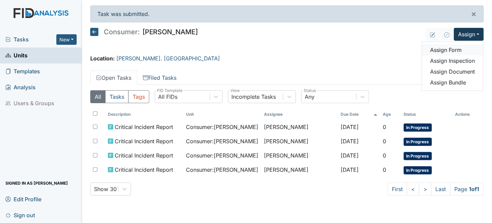
click at [443, 49] on link "Assign Form" at bounding box center [452, 49] width 61 height 11
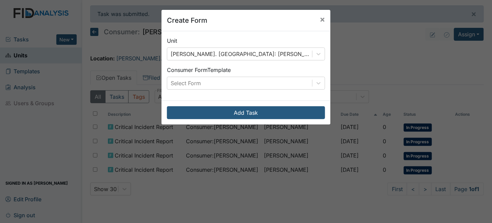
click at [202, 76] on div "Consumer Form Template Select Form" at bounding box center [246, 78] width 158 height 24
click at [204, 80] on div "Select Form" at bounding box center [239, 83] width 145 height 12
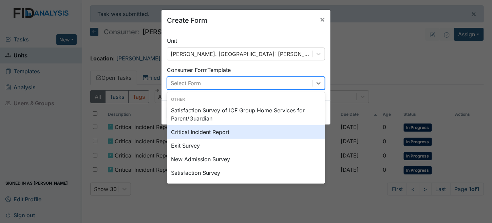
click at [203, 133] on div "Critical Incident Report" at bounding box center [246, 132] width 158 height 14
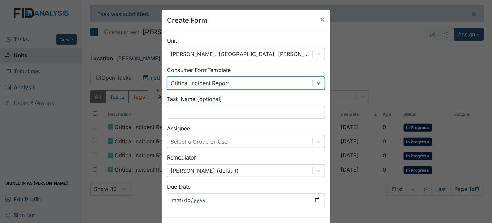
scroll to position [27, 0]
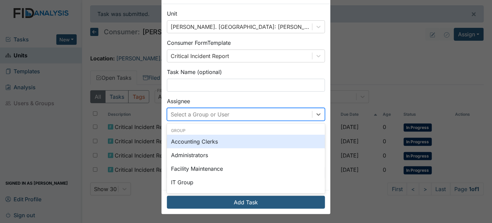
click at [194, 121] on div "option Accounting Clerks focused, 0 of 2. 131 results available. Use Up and Dow…" at bounding box center [246, 114] width 158 height 13
type input "tr"
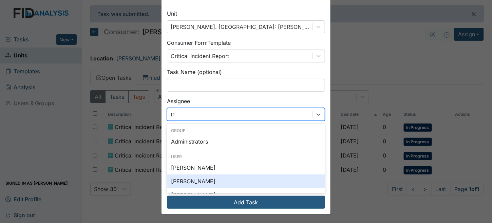
click at [191, 180] on div "Trinette Bowser" at bounding box center [246, 181] width 158 height 14
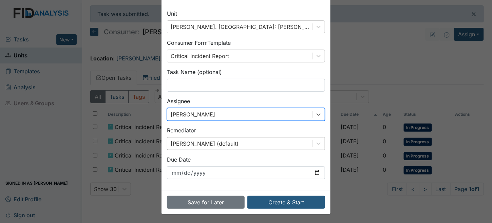
scroll to position [58, 0]
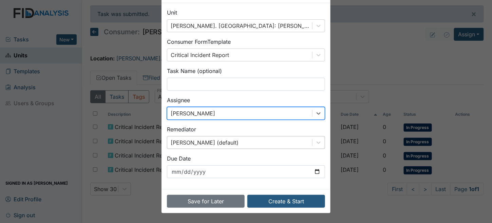
click at [188, 142] on div "Brittney Dunn (default)" at bounding box center [246, 142] width 158 height 13
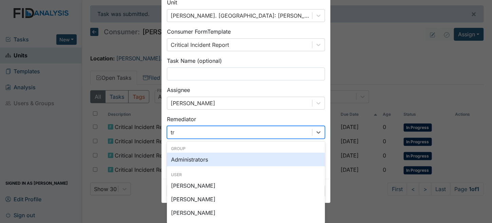
type input "tri"
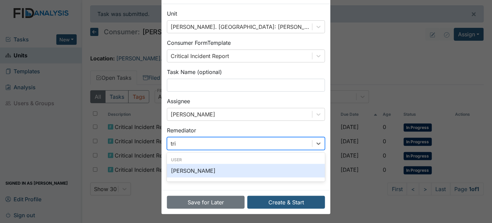
click at [209, 172] on div "Trinette Bowser" at bounding box center [246, 171] width 158 height 14
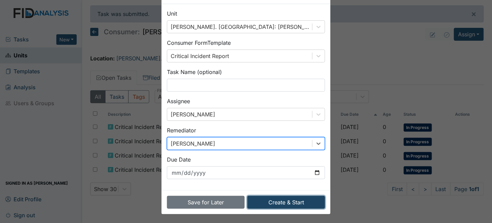
click at [281, 204] on button "Create & Start" at bounding box center [286, 202] width 78 height 13
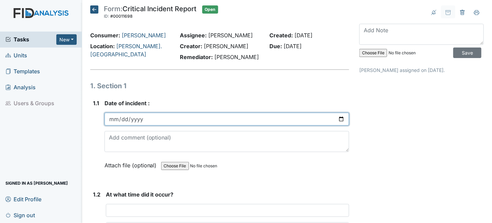
click at [112, 117] on input "date" at bounding box center [227, 119] width 245 height 13
type input "[DATE]"
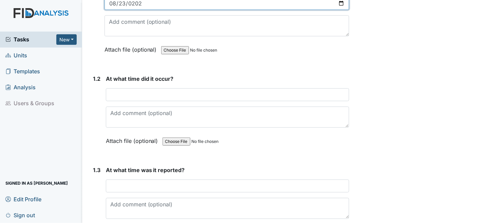
scroll to position [136, 0]
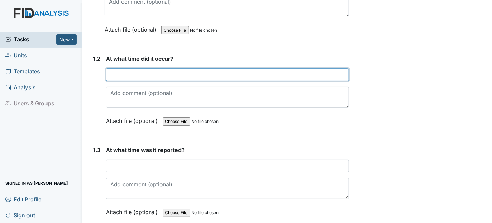
click at [159, 69] on input "text" at bounding box center [228, 74] width 244 height 13
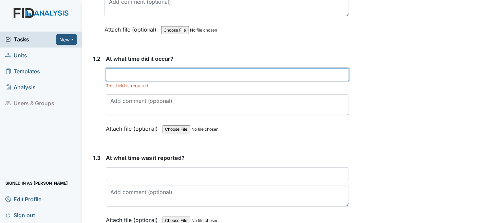
drag, startPoint x: 127, startPoint y: 72, endPoint x: 215, endPoint y: 67, distance: 88.0
click at [128, 72] on input "text" at bounding box center [228, 74] width 244 height 13
type input "5:30pm"
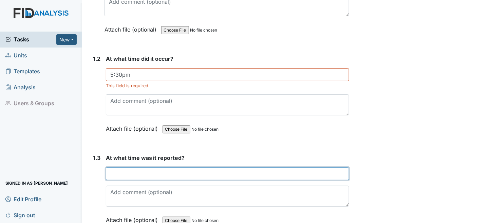
click at [133, 174] on input "text" at bounding box center [228, 173] width 244 height 13
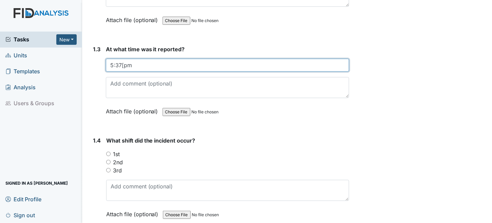
scroll to position [272, 0]
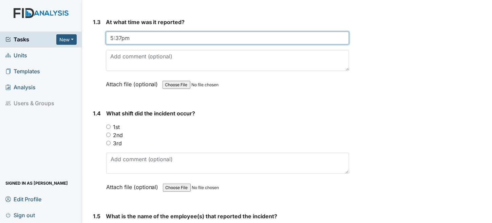
type input "5:37pm"
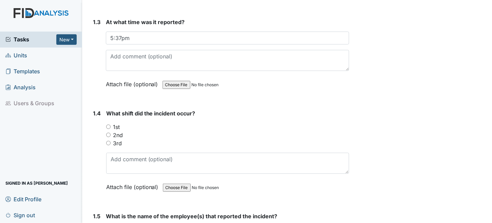
click at [108, 133] on input "2nd" at bounding box center [108, 135] width 4 height 4
radio input "true"
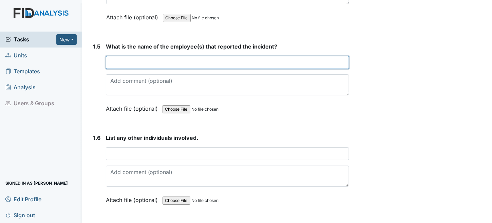
click at [127, 62] on input "text" at bounding box center [228, 62] width 244 height 13
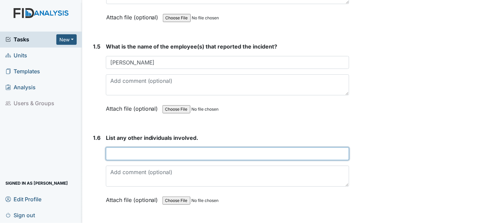
drag, startPoint x: 155, startPoint y: 156, endPoint x: 174, endPoint y: 143, distance: 23.6
click at [155, 156] on input "text" at bounding box center [228, 153] width 244 height 13
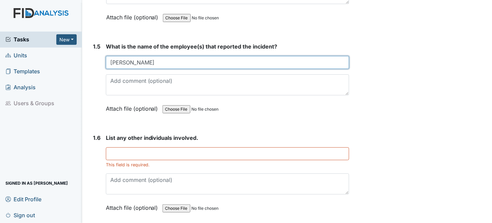
drag, startPoint x: 163, startPoint y: 59, endPoint x: 0, endPoint y: 72, distance: 163.1
click at [0, 72] on div "Tasks New Form Inspection Document Bundle Units Templates Analysis Users & Grou…" at bounding box center [246, 111] width 492 height 223
type input "F"
type input "[PERSON_NAME]"
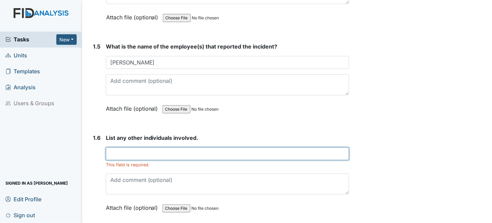
click at [135, 149] on input "text" at bounding box center [228, 153] width 244 height 13
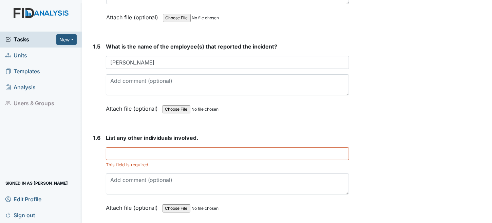
click at [147, 157] on div "This field is required." at bounding box center [228, 157] width 244 height 21
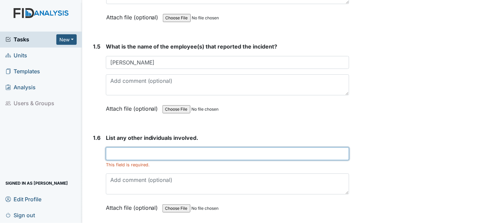
click at [147, 156] on input "text" at bounding box center [228, 153] width 244 height 13
type input "n/a"
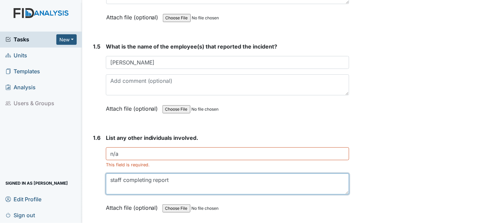
type textarea "staff completing report"
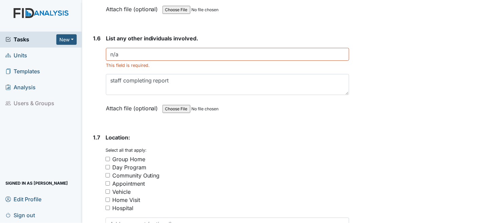
scroll to position [611, 0]
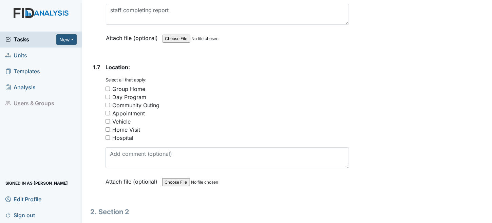
click at [121, 85] on div "Group Home" at bounding box center [128, 89] width 33 height 8
click at [110, 87] on input "Group Home" at bounding box center [108, 89] width 4 height 4
checkbox input "true"
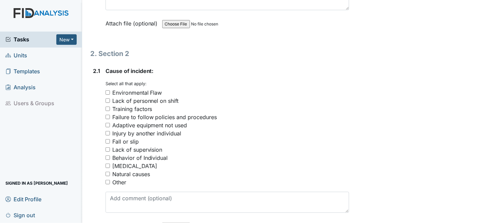
scroll to position [781, 0]
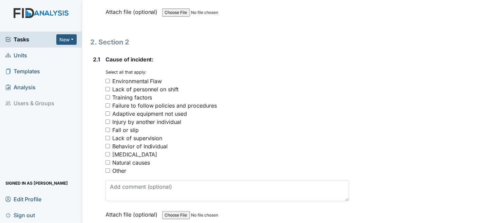
click at [128, 142] on div "Behavior of Individual" at bounding box center [140, 146] width 56 height 8
click at [110, 144] on input "Behavior of Individual" at bounding box center [108, 146] width 4 height 4
checkbox input "true"
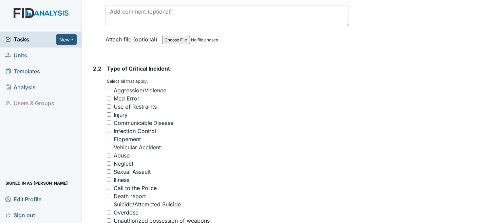
scroll to position [984, 0]
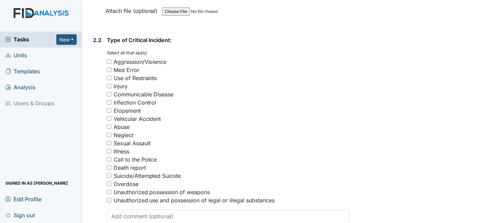
click at [129, 58] on div "Aggression/Violence" at bounding box center [140, 62] width 53 height 8
click at [111, 59] on input "Aggression/Violence" at bounding box center [109, 61] width 4 height 4
checkbox input "true"
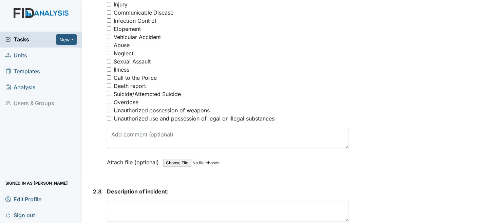
scroll to position [1154, 0]
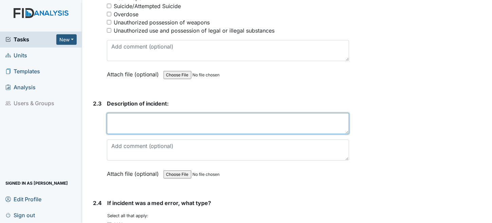
click at [184, 113] on textarea at bounding box center [228, 123] width 243 height 21
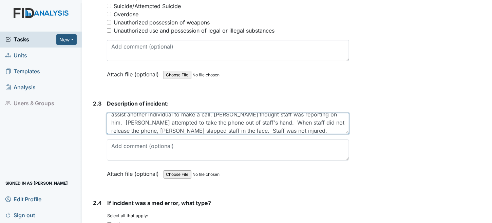
scroll to position [0, 0]
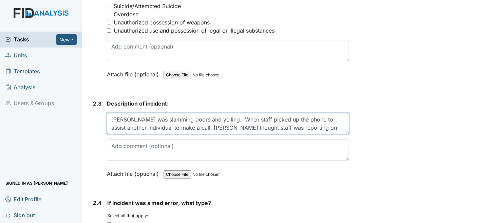
drag, startPoint x: 178, startPoint y: 122, endPoint x: 157, endPoint y: 122, distance: 21.0
click at [157, 122] on textarea "[PERSON_NAME] was slamming doors and yelling. When staff picked up the phone to…" at bounding box center [228, 123] width 243 height 21
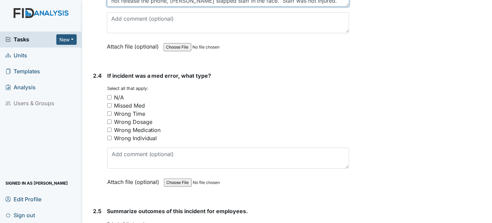
scroll to position [1324, 0]
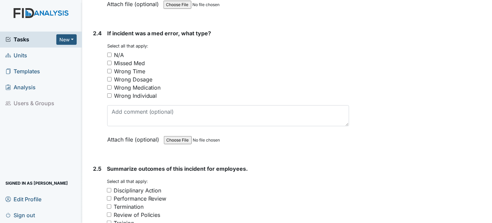
type textarea "[PERSON_NAME] was slamming doors and yelling. When staff picked up the phone to…"
click at [108, 53] on input "N/A" at bounding box center [109, 55] width 4 height 4
checkbox input "true"
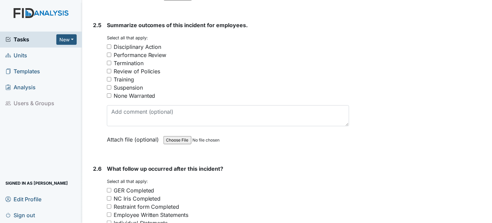
scroll to position [1493, 0]
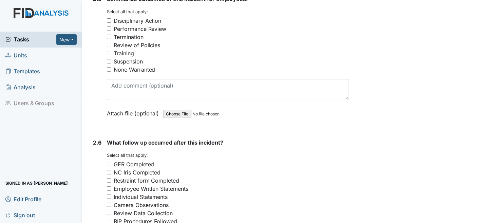
click at [108, 67] on input "None Warranted" at bounding box center [109, 69] width 4 height 4
checkbox input "true"
click at [110, 162] on input "GER Completed" at bounding box center [109, 164] width 4 height 4
checkbox input "true"
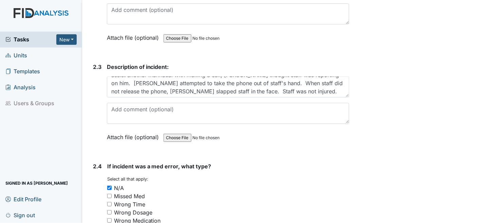
scroll to position [1188, 0]
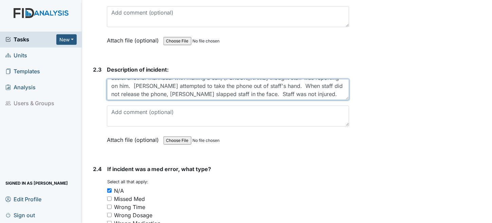
click at [258, 90] on textarea "Tyler was slamming doors and yelling. When staff picked up the phone to assist …" at bounding box center [228, 89] width 243 height 21
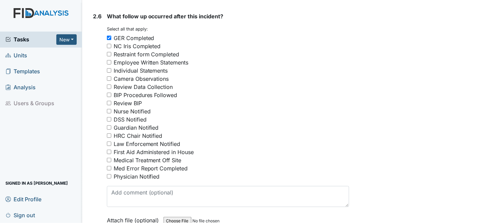
scroll to position [1629, 0]
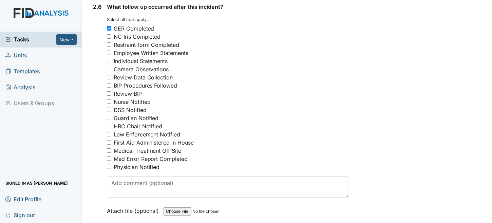
type textarea "Tyler was slamming doors and yelling. When staff picked up the phone to assist …"
click at [134, 81] on div "BIP Procedures Followed" at bounding box center [146, 85] width 64 height 8
click at [111, 83] on input "BIP Procedures Followed" at bounding box center [109, 85] width 4 height 4
checkbox input "true"
click at [119, 114] on div "Guardian Notified" at bounding box center [136, 118] width 45 height 8
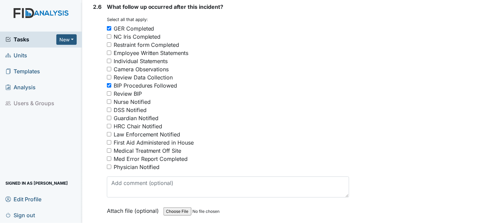
click at [111, 116] on input "Guardian Notified" at bounding box center [109, 118] width 4 height 4
checkbox input "true"
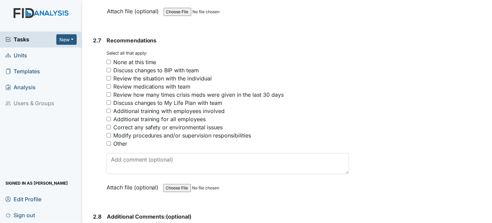
scroll to position [1833, 0]
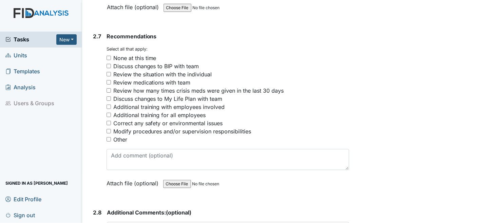
click at [175, 70] on div "Review the situation with the individual" at bounding box center [162, 74] width 99 height 8
click at [111, 72] on input "Review the situation with the individual" at bounding box center [109, 74] width 4 height 4
checkbox input "true"
click at [174, 78] on div "Review medications with team" at bounding box center [151, 82] width 77 height 8
click at [111, 80] on input "Review medications with team" at bounding box center [109, 82] width 4 height 4
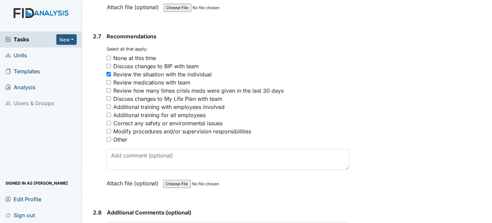
checkbox input "true"
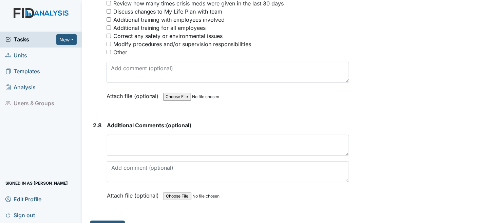
scroll to position [1927, 0]
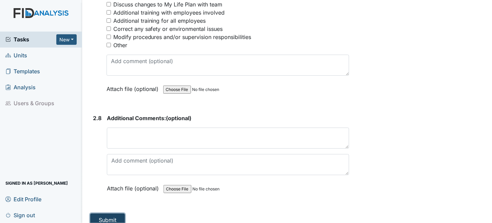
click at [114, 213] on button "Submit" at bounding box center [107, 219] width 35 height 13
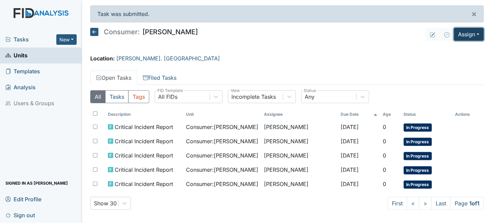
click at [464, 34] on button "Assign" at bounding box center [469, 34] width 30 height 13
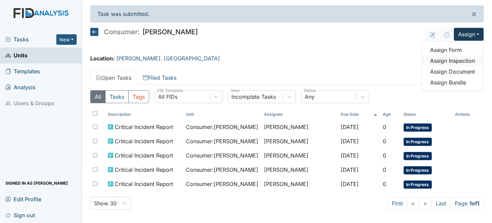
click at [456, 61] on link "Assign Inspection" at bounding box center [452, 60] width 61 height 11
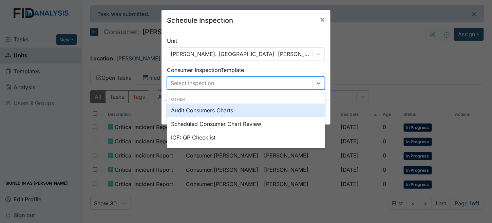
click at [196, 81] on div "Select Inspection" at bounding box center [192, 83] width 43 height 8
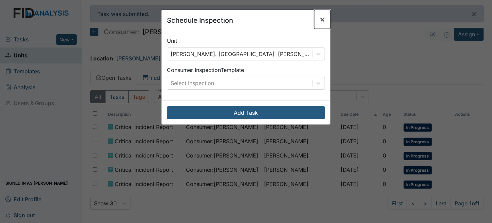
drag, startPoint x: 320, startPoint y: 18, endPoint x: 472, endPoint y: 23, distance: 151.5
click at [322, 19] on span "×" at bounding box center [322, 19] width 5 height 10
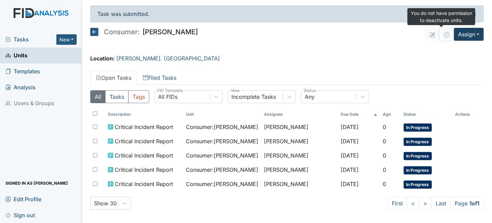
click at [444, 34] on icon at bounding box center [446, 34] width 5 height 5
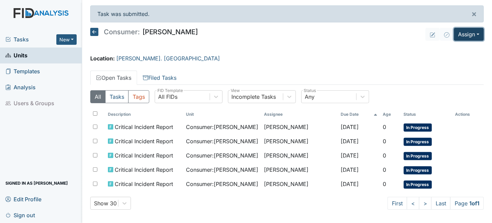
click at [458, 34] on button "Assign" at bounding box center [469, 34] width 30 height 13
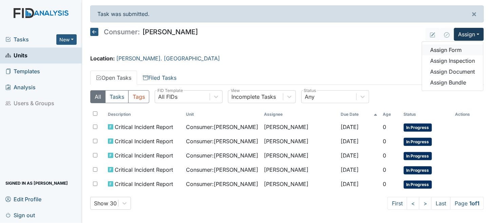
click at [441, 48] on link "Assign Form" at bounding box center [452, 49] width 61 height 11
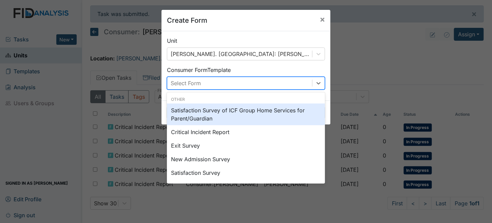
click at [204, 79] on div "Select Form" at bounding box center [239, 83] width 145 height 12
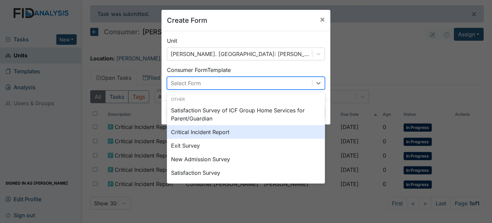
click at [199, 134] on div "Critical Incident Report" at bounding box center [246, 132] width 158 height 14
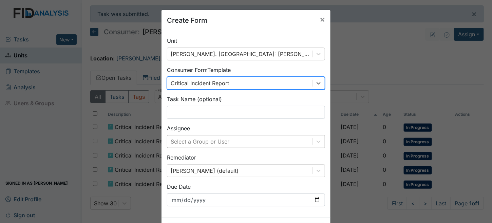
click at [190, 143] on div "Select a Group or User" at bounding box center [246, 141] width 158 height 13
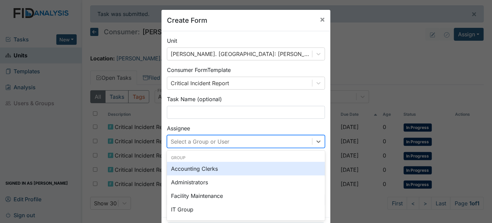
scroll to position [27, 0]
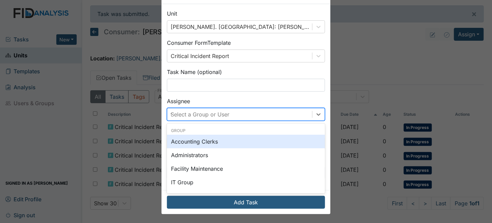
type input "tr"
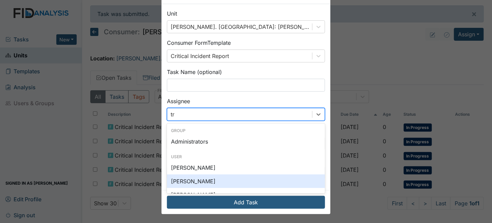
click at [200, 184] on div "[PERSON_NAME]" at bounding box center [246, 181] width 158 height 14
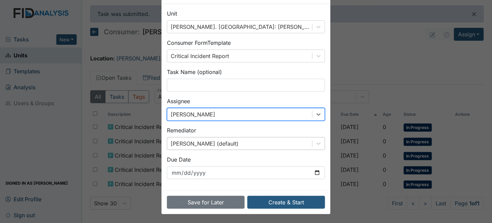
click at [189, 144] on div "[PERSON_NAME] (default)" at bounding box center [246, 143] width 158 height 13
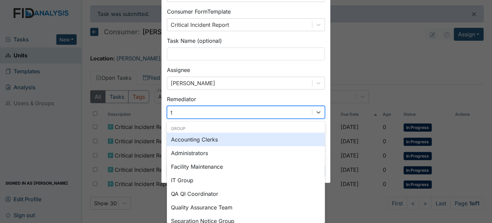
type input "tr"
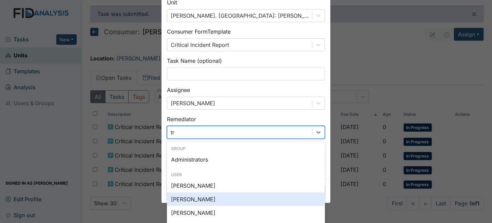
click at [186, 197] on div "[PERSON_NAME]" at bounding box center [246, 199] width 158 height 14
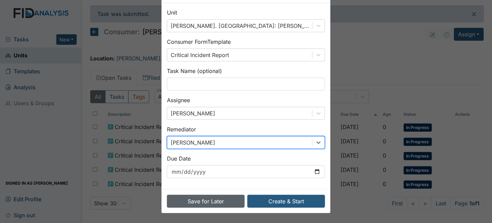
scroll to position [27, 0]
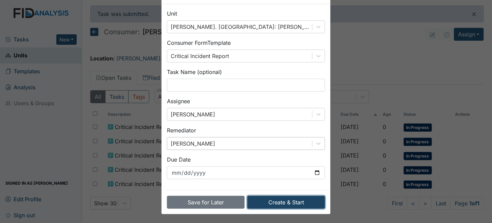
click at [276, 203] on button "Create & Start" at bounding box center [286, 202] width 78 height 13
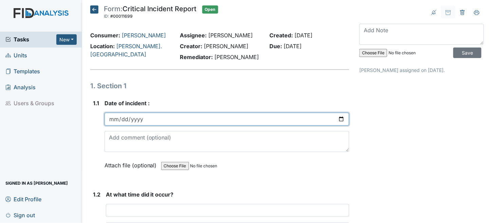
click at [112, 116] on input "date" at bounding box center [227, 119] width 245 height 13
type input "32025-08-22"
drag, startPoint x: 113, startPoint y: 118, endPoint x: 320, endPoint y: 160, distance: 211.3
click at [113, 118] on input "date" at bounding box center [227, 119] width 245 height 13
type input "32025-08-25"
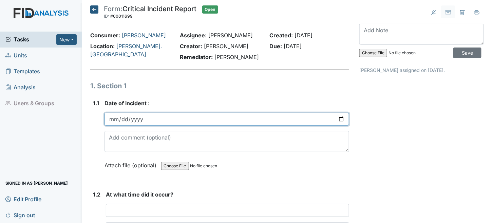
click at [118, 119] on input "date" at bounding box center [227, 119] width 245 height 13
type input "2025-08-23"
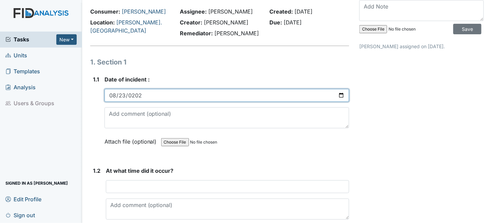
scroll to position [34, 0]
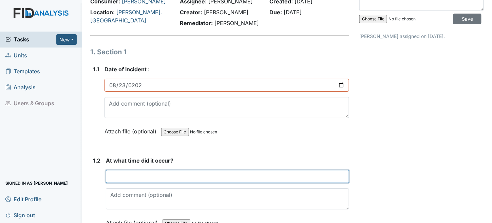
click at [144, 171] on input "text" at bounding box center [228, 176] width 244 height 13
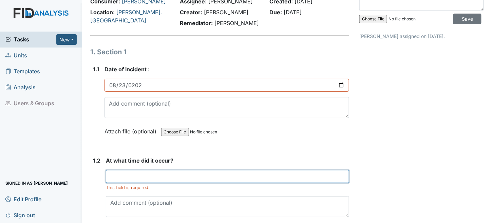
drag, startPoint x: 116, startPoint y: 177, endPoint x: 127, endPoint y: 179, distance: 11.3
click at [116, 177] on input "text" at bounding box center [228, 176] width 244 height 13
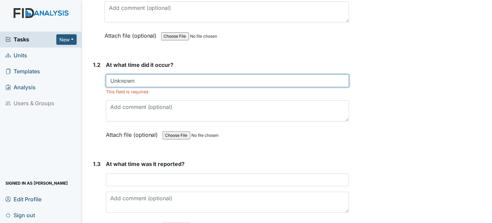
scroll to position [204, 0]
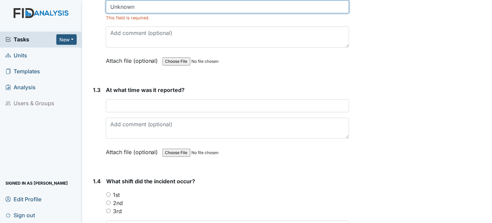
type input "Unknown"
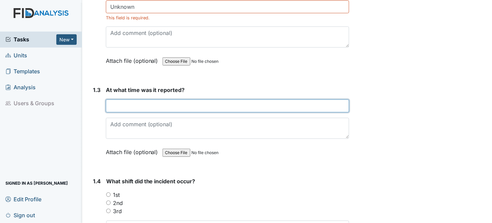
click at [127, 107] on input "text" at bounding box center [228, 105] width 244 height 13
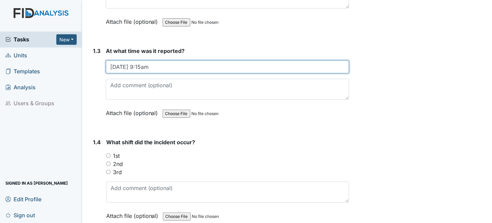
scroll to position [305, 0]
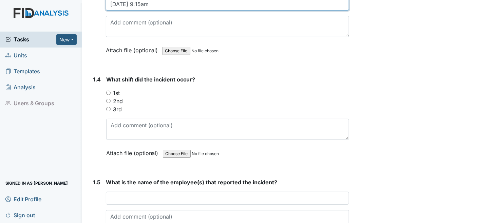
type input "8/25/25 at 9:15am"
click at [108, 91] on input "1st" at bounding box center [108, 93] width 4 height 4
radio input "true"
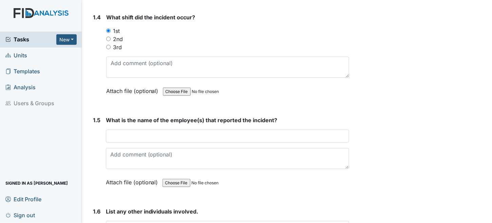
scroll to position [373, 0]
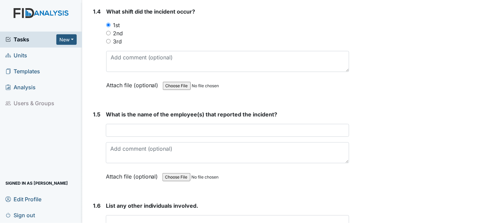
click at [107, 31] on input "2nd" at bounding box center [108, 33] width 4 height 4
radio input "true"
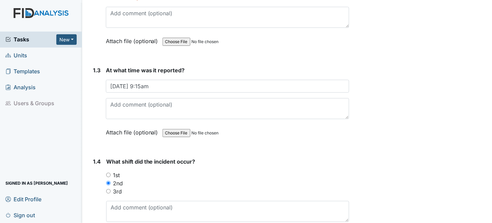
scroll to position [136, 0]
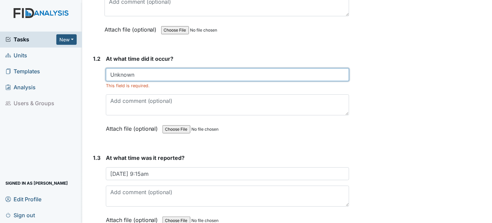
drag, startPoint x: 162, startPoint y: 77, endPoint x: 80, endPoint y: 72, distance: 82.7
click at [68, 72] on div "Tasks New Form Inspection Document Bundle Units Templates Analysis Users & Grou…" at bounding box center [246, 111] width 492 height 223
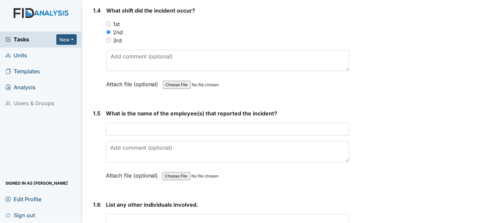
scroll to position [407, 0]
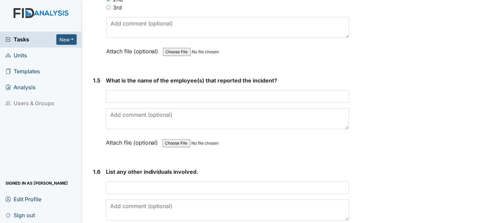
type input "5:30pm"
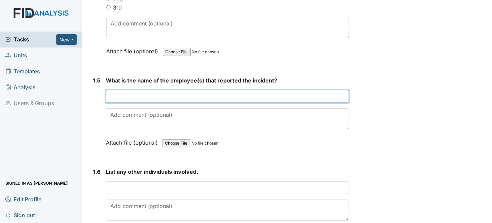
click at [152, 95] on input "text" at bounding box center [228, 96] width 244 height 13
type input "Debra Provencher"
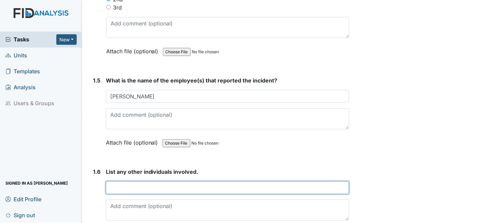
click at [161, 182] on input "text" at bounding box center [228, 187] width 244 height 13
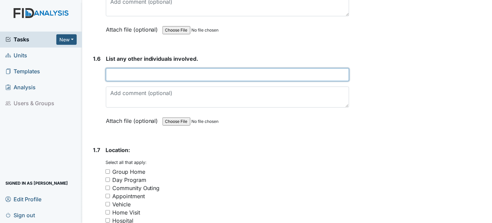
scroll to position [543, 0]
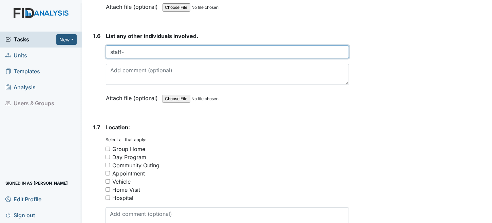
type input "staff-"
drag, startPoint x: 144, startPoint y: 51, endPoint x: 12, endPoint y: 49, distance: 132.7
click at [12, 49] on div "Tasks New Form Inspection Document Bundle Units Templates Analysis Users & Grou…" at bounding box center [246, 111] width 492 height 223
type input "n/a"
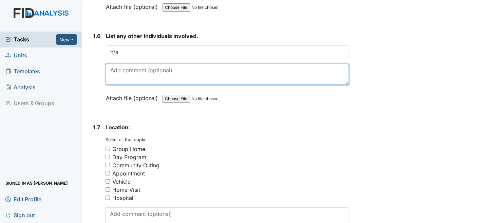
click at [123, 69] on textarea at bounding box center [228, 74] width 244 height 21
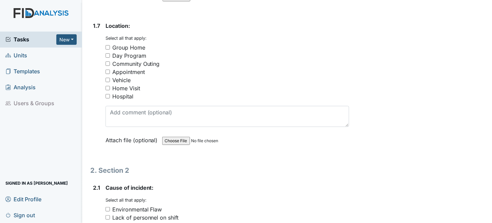
scroll to position [645, 0]
type textarea "staff Danetta Harris"
click at [131, 43] on div "Group Home" at bounding box center [128, 47] width 33 height 8
click at [110, 45] on input "Group Home" at bounding box center [108, 47] width 4 height 4
checkbox input "true"
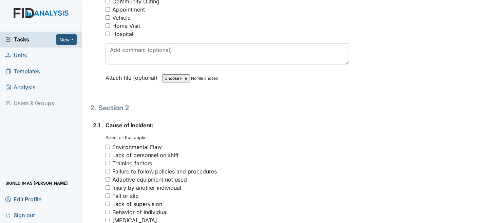
scroll to position [781, 0]
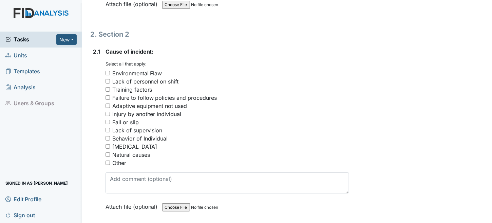
click at [125, 134] on div "Behavior of Individual" at bounding box center [140, 138] width 56 height 8
click at [110, 136] on input "Behavior of Individual" at bounding box center [108, 138] width 4 height 4
checkbox input "true"
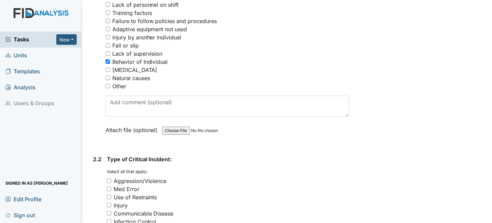
scroll to position [882, 0]
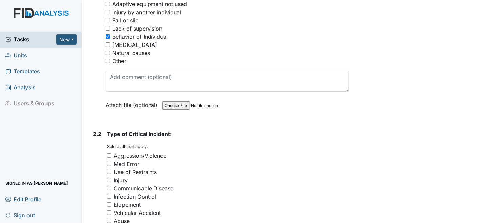
click at [130, 152] on div "Aggression/Violence" at bounding box center [140, 156] width 53 height 8
click at [111, 153] on input "Aggression/Violence" at bounding box center [109, 155] width 4 height 4
checkbox input "true"
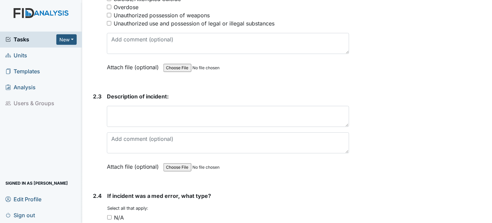
scroll to position [1154, 0]
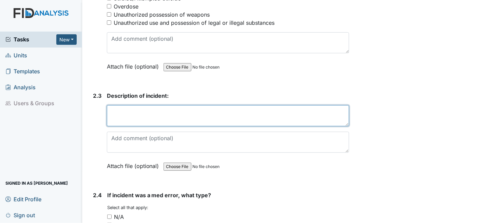
click at [156, 107] on textarea at bounding box center [228, 115] width 243 height 21
click at [110, 105] on textarea "Program Manager-Debra Provencher, was informed" at bounding box center [228, 115] width 243 height 21
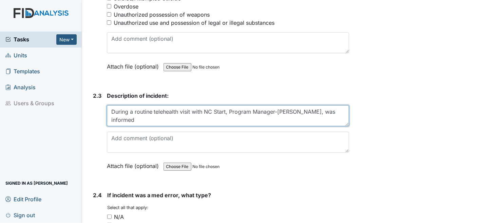
click at [138, 110] on textarea "During a routine telehealth visit with NC Start, Program Manager-Debra Provench…" at bounding box center [228, 115] width 243 height 21
click at [141, 115] on textarea "During a routine telehealth visit with NC Start, Program Manager-Debra Provench…" at bounding box center [228, 115] width 243 height 21
click at [329, 107] on textarea "During a routine telehealth visit with NC Start, Program Manager-Debra Provench…" at bounding box center [228, 115] width 243 height 21
click at [137, 110] on textarea "During a routine telehealth visit with NC Start, Program Manager-Debra Provench…" at bounding box center [228, 115] width 243 height 21
click at [141, 114] on textarea "During a routine telehealth visit with NC Start, Program Manager-Debra Provench…" at bounding box center [228, 115] width 243 height 21
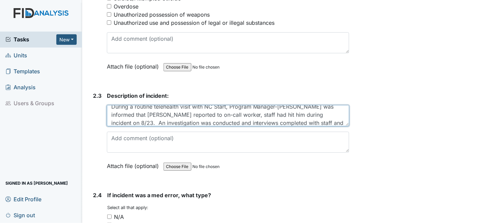
scroll to position [13, 0]
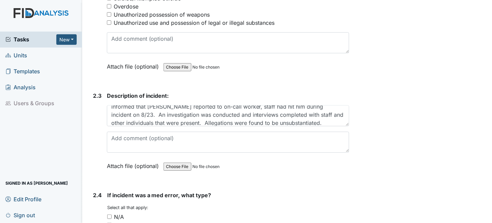
drag, startPoint x: 445, startPoint y: 123, endPoint x: 434, endPoint y: 127, distance: 11.8
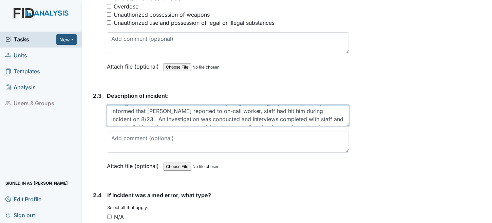
scroll to position [14, 0]
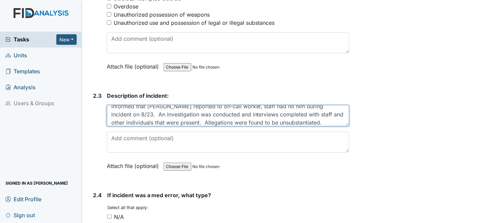
click at [298, 108] on textarea "During a routine telehealth visit with NC Start, Program Manager-Debra Provench…" at bounding box center [228, 115] width 243 height 21
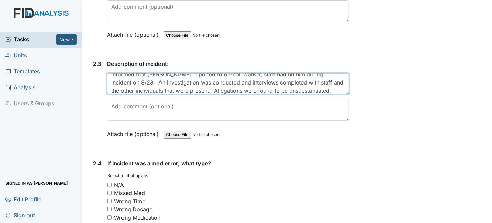
scroll to position [1256, 0]
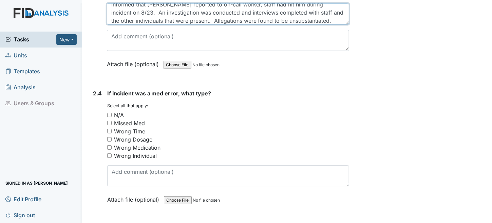
type textarea "During a routine telehealth visit with NC Start, Program Manager-Debra Provench…"
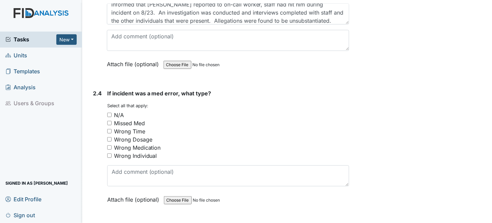
click at [108, 113] on input "N/A" at bounding box center [109, 115] width 4 height 4
checkbox input "true"
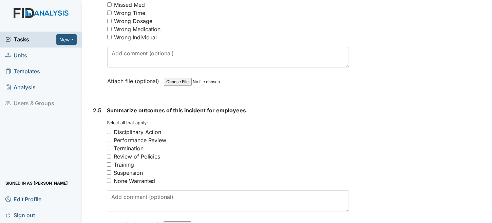
scroll to position [1392, 0]
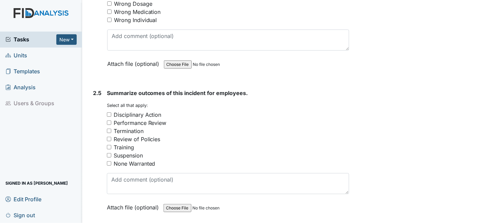
click at [108, 161] on input "None Warranted" at bounding box center [109, 163] width 4 height 4
checkbox input "true"
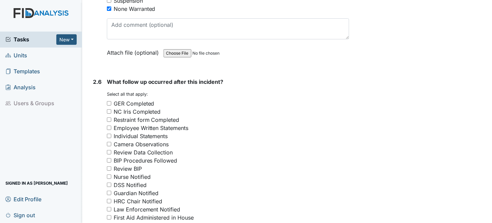
scroll to position [1561, 0]
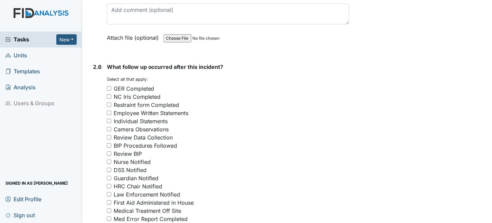
click at [109, 86] on input "GER Completed" at bounding box center [109, 88] width 4 height 4
checkbox input "true"
click at [108, 94] on input "NC Iris Completed" at bounding box center [109, 96] width 4 height 4
checkbox input "true"
click at [108, 111] on input "Employee Written Statements" at bounding box center [109, 113] width 4 height 4
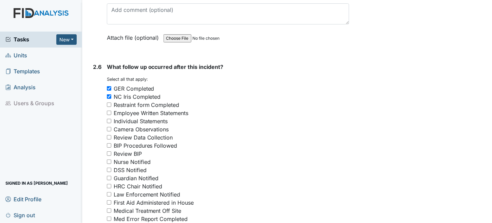
checkbox input "true"
click at [110, 119] on input "Individual Statements" at bounding box center [109, 121] width 4 height 4
checkbox input "true"
click at [107, 160] on input "Nurse Notified" at bounding box center [109, 162] width 4 height 4
checkbox input "true"
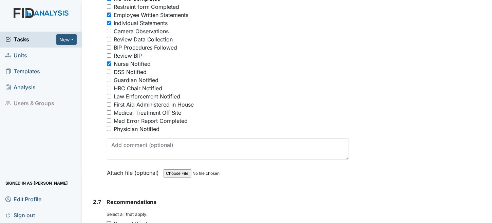
scroll to position [1663, 0]
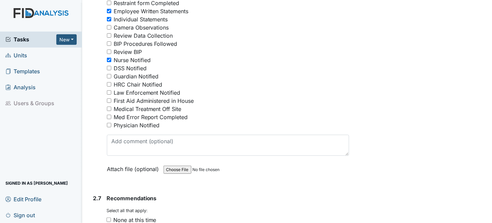
click at [108, 74] on input "Guardian Notified" at bounding box center [109, 76] width 4 height 4
checkbox input "true"
click at [110, 66] on input "DSS Notified" at bounding box center [109, 68] width 4 height 4
checkbox input "true"
click at [110, 90] on input "Law Enforcement Notified" at bounding box center [109, 92] width 4 height 4
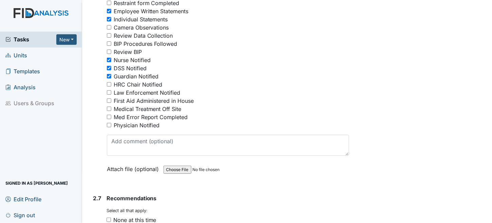
checkbox input "true"
click at [107, 82] on input "HRC Chair Notified" at bounding box center [109, 84] width 4 height 4
checkbox input "true"
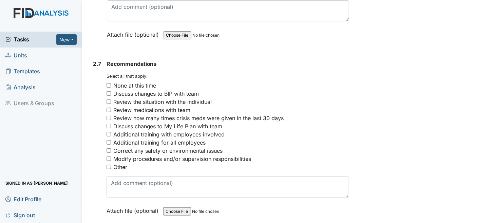
scroll to position [1799, 0]
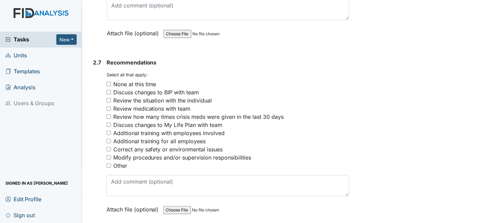
click at [127, 88] on div "Discuss changes to BIP with team" at bounding box center [156, 92] width 86 height 8
click at [111, 90] on input "Discuss changes to BIP with team" at bounding box center [109, 92] width 4 height 4
checkbox input "true"
click at [107, 98] on input "Review the situation with the individual" at bounding box center [109, 100] width 4 height 4
checkbox input "true"
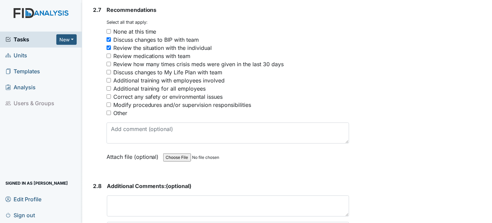
scroll to position [1919, 0]
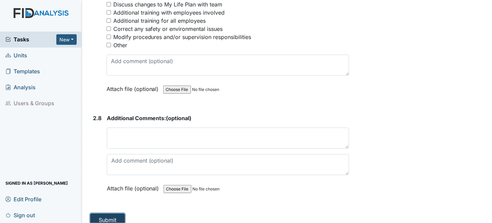
click at [105, 216] on button "Submit" at bounding box center [107, 219] width 35 height 13
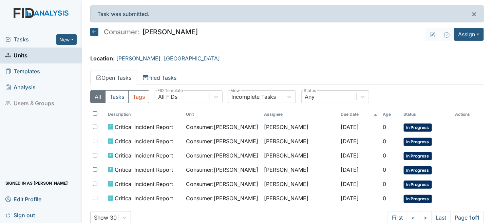
click at [29, 217] on span "Sign out" at bounding box center [20, 215] width 30 height 11
